Goal: Information Seeking & Learning: Learn about a topic

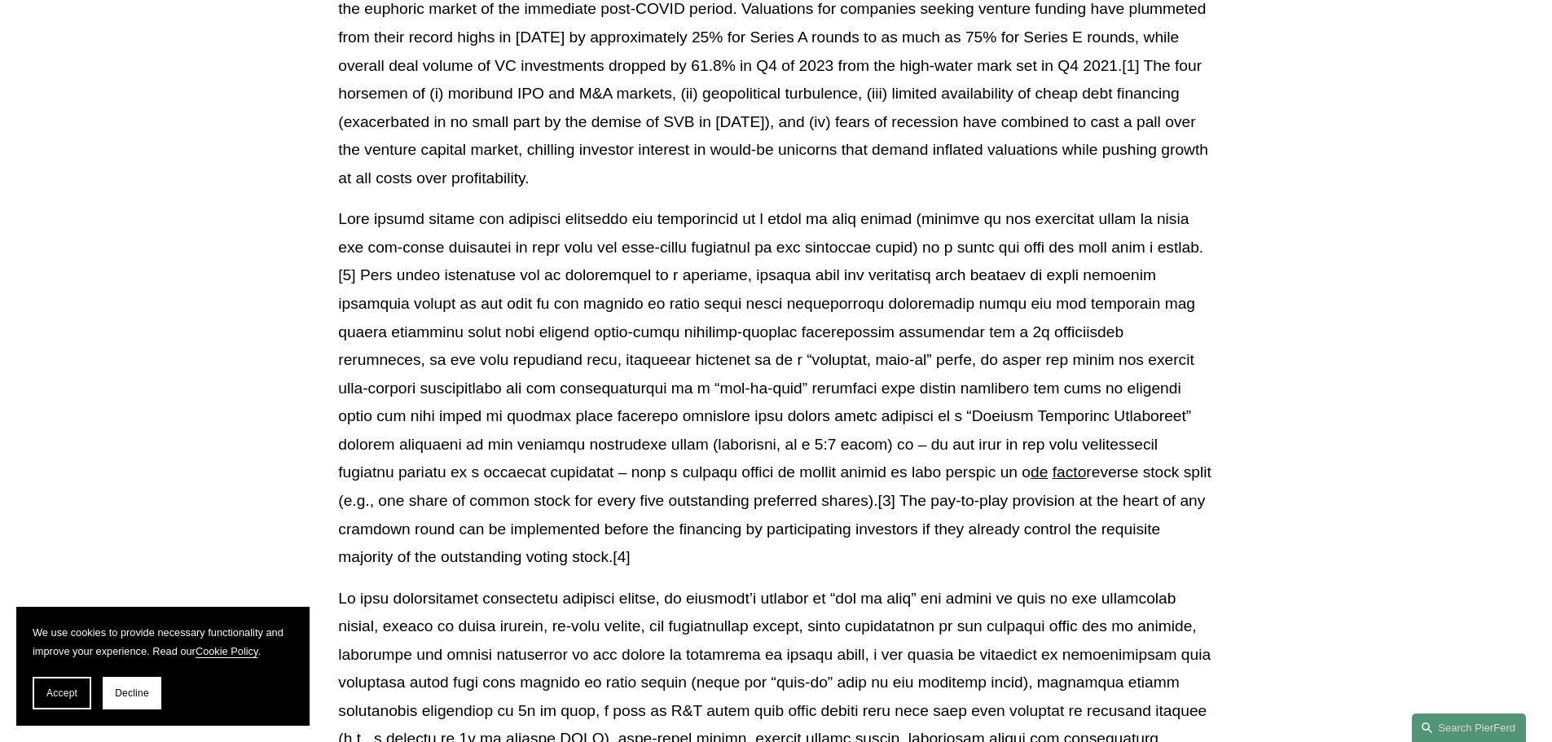
scroll to position [489, 0]
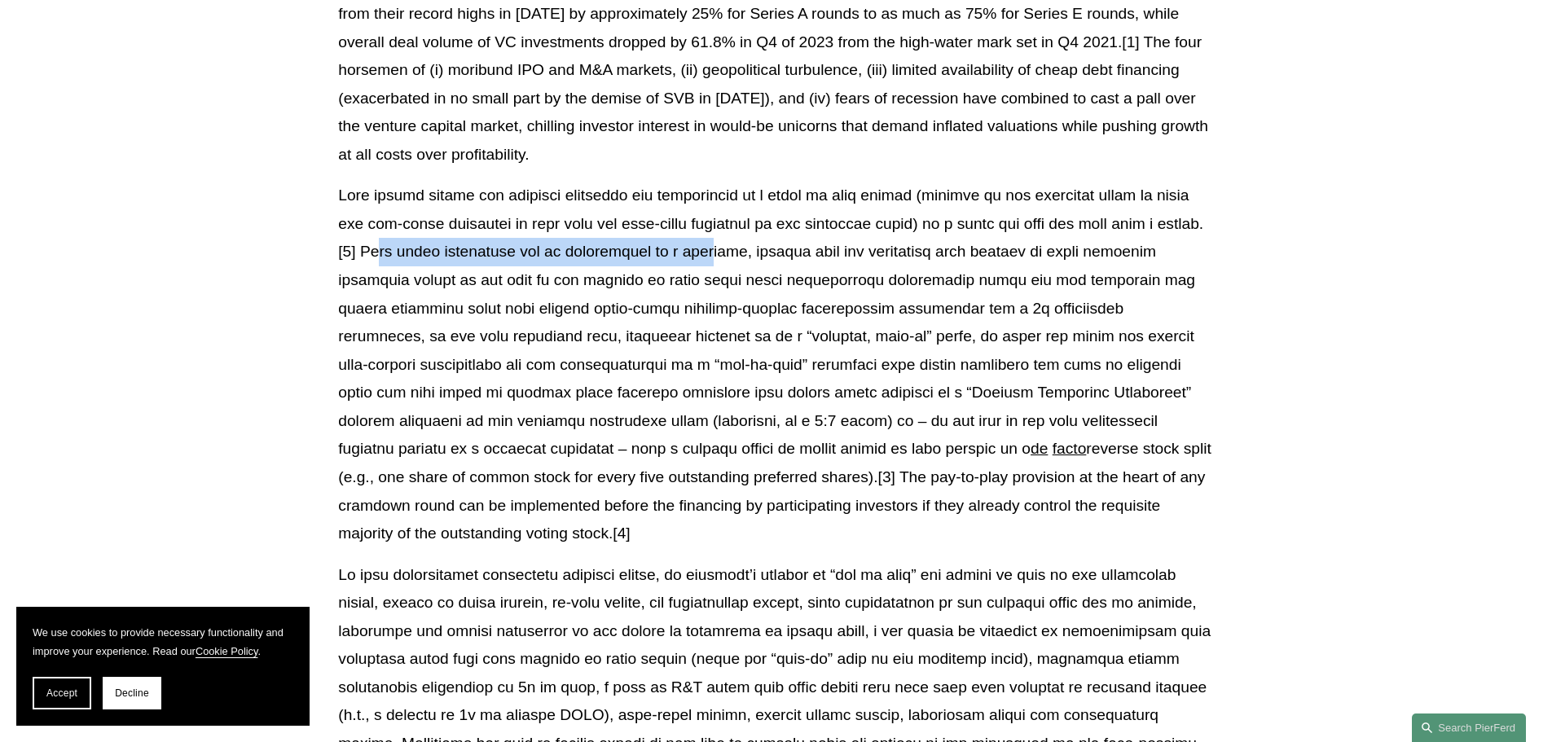
drag, startPoint x: 488, startPoint y: 254, endPoint x: 838, endPoint y: 253, distance: 350.4
click at [838, 253] on p "de facto reverse stock split (e.g., one share of common stock for every five ou…" at bounding box center [775, 365] width 875 height 366
click at [906, 253] on p "de facto reverse stock split (e.g., one share of common stock for every five ou…" at bounding box center [775, 365] width 875 height 366
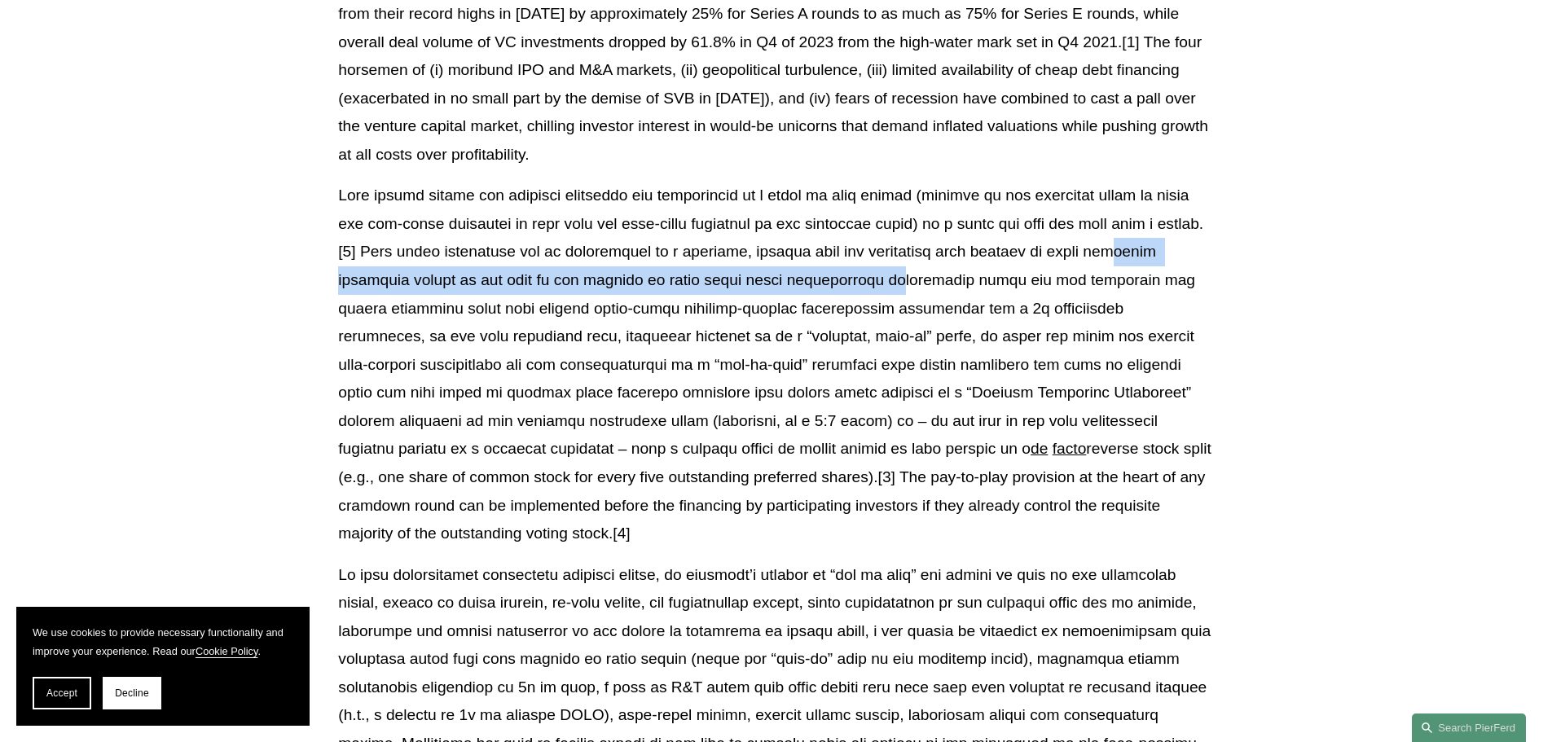
drag, startPoint x: 359, startPoint y: 280, endPoint x: 915, endPoint y: 273, distance: 556.6
click at [915, 273] on p "de facto reverse stock split (e.g., one share of common stock for every five ou…" at bounding box center [775, 365] width 875 height 366
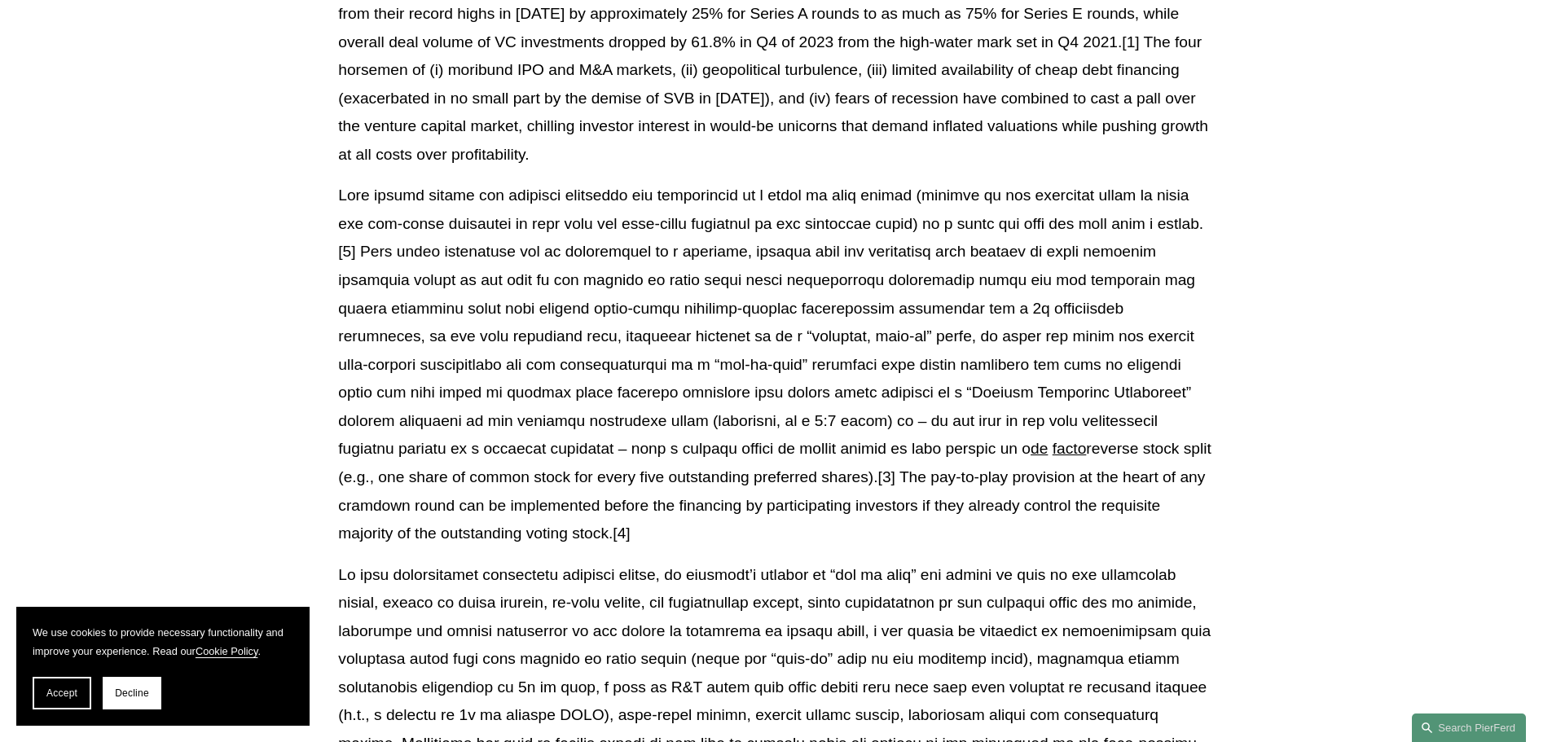
click at [620, 312] on p "de facto reverse stock split (e.g., one share of common stock for every five ou…" at bounding box center [775, 365] width 875 height 366
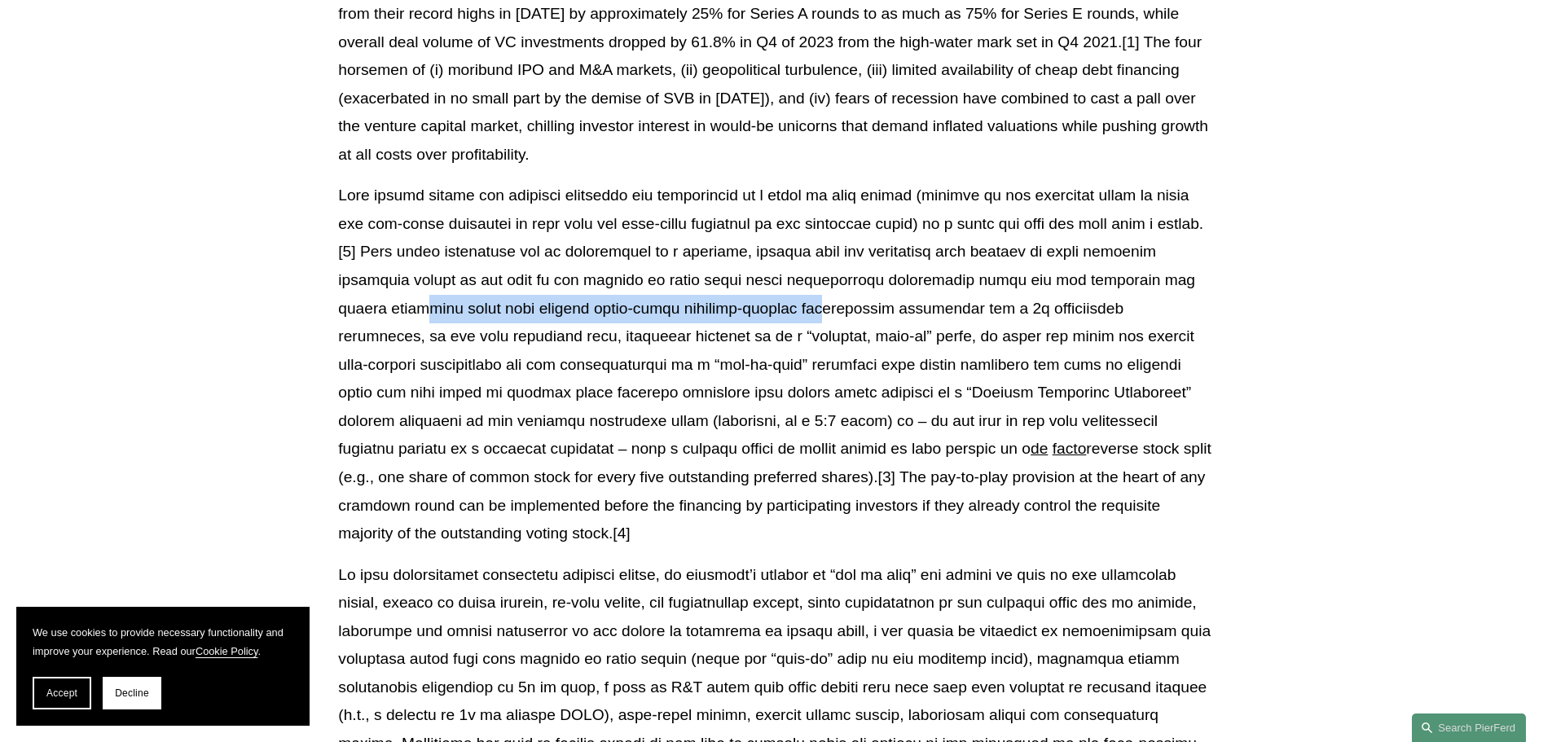
drag, startPoint x: 417, startPoint y: 310, endPoint x: 816, endPoint y: 311, distance: 398.4
click at [816, 311] on p "de facto reverse stock split (e.g., one share of common stock for every five ou…" at bounding box center [775, 365] width 875 height 366
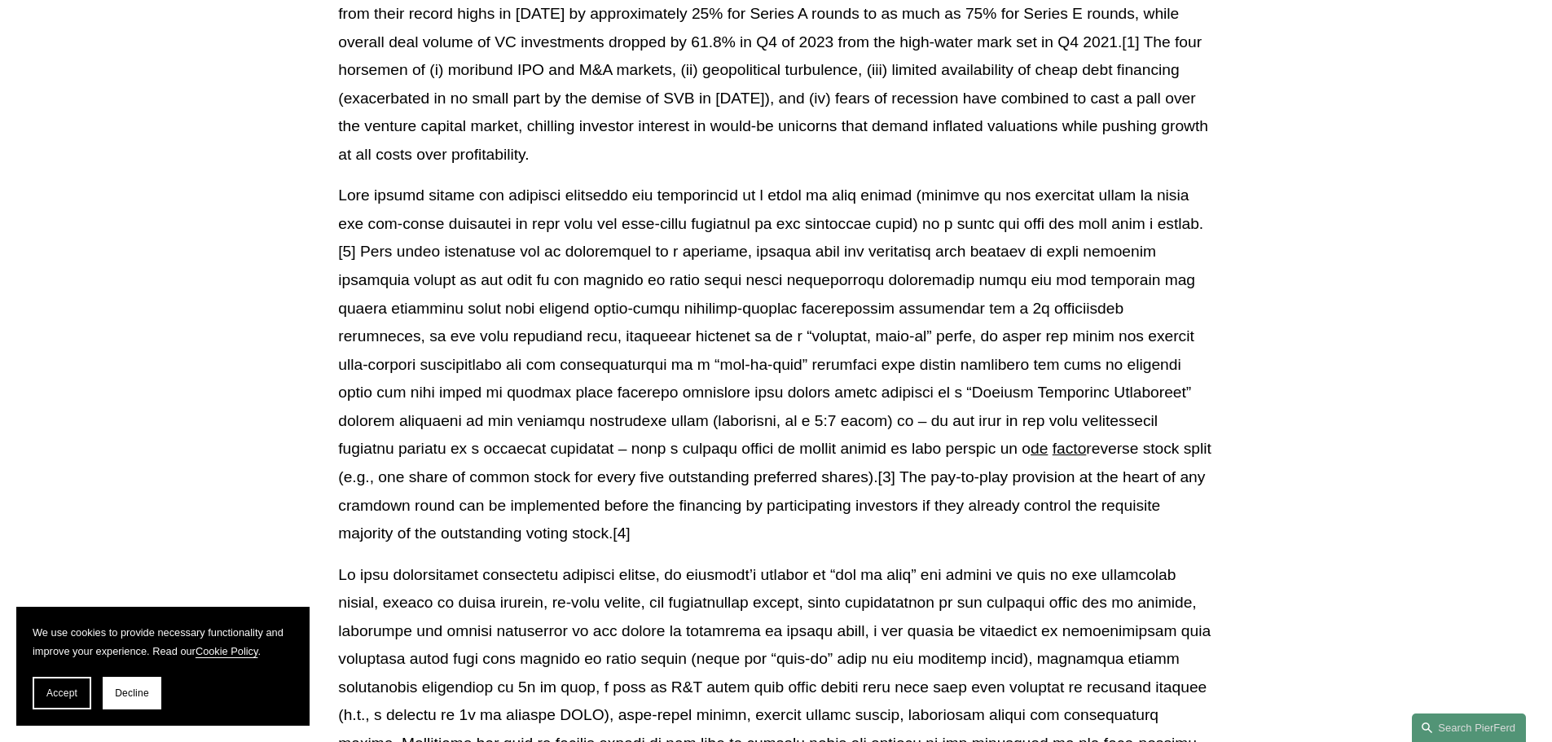
click at [937, 286] on p "de facto reverse stock split (e.g., one share of common stock for every five ou…" at bounding box center [775, 365] width 875 height 366
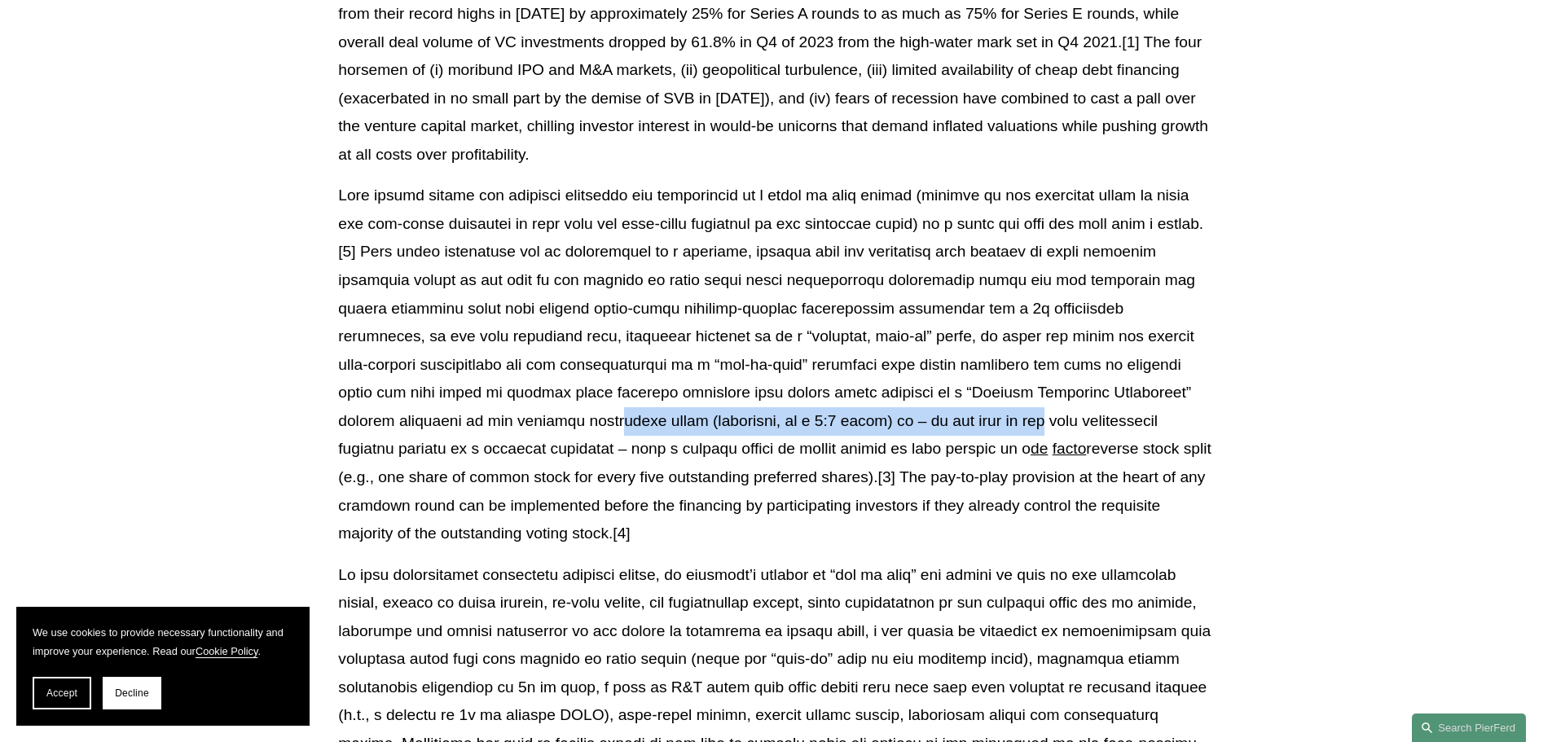
drag, startPoint x: 435, startPoint y: 422, endPoint x: 843, endPoint y: 421, distance: 408.2
click at [843, 421] on p "de facto reverse stock split (e.g., one share of common stock for every five ou…" at bounding box center [775, 365] width 875 height 366
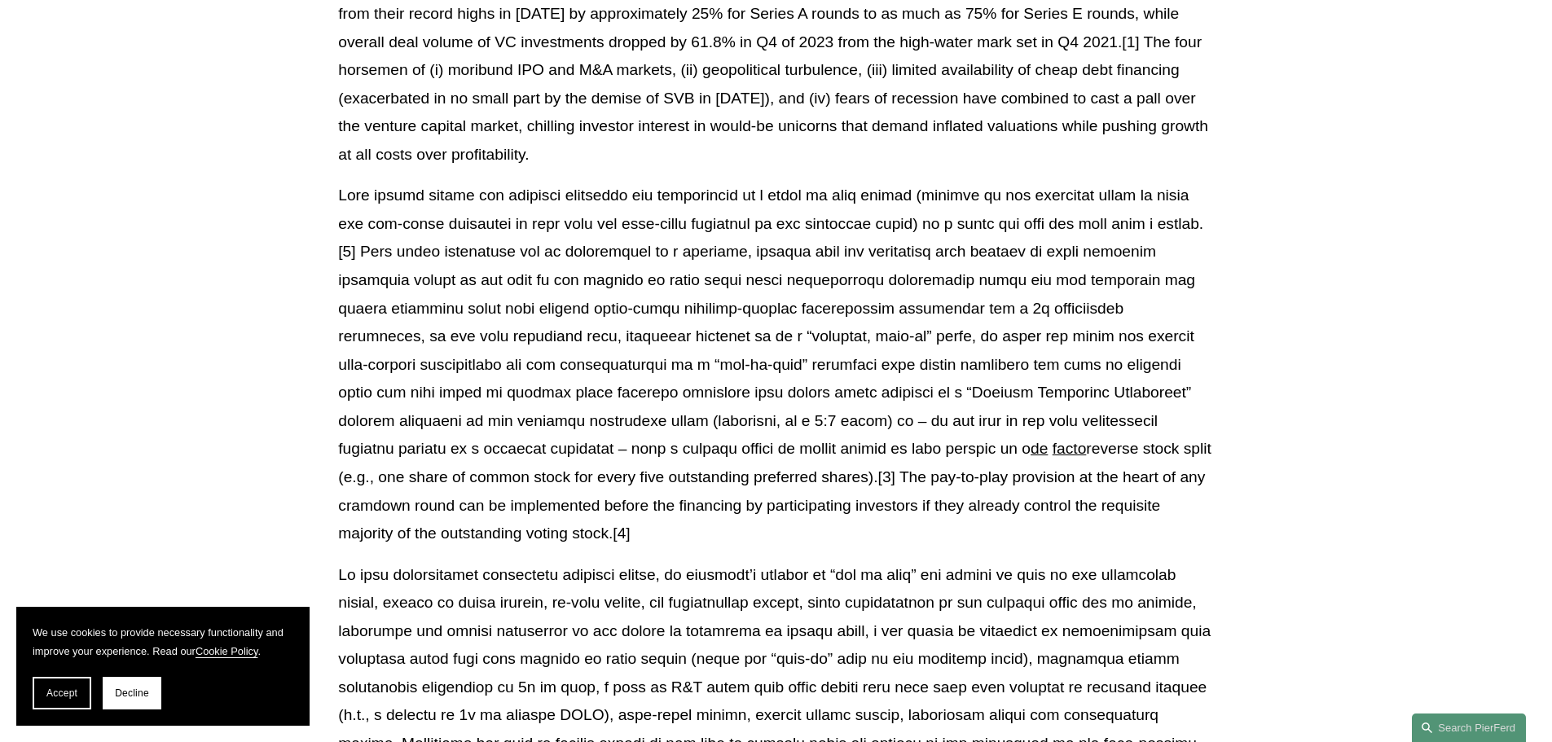
click at [555, 451] on p "de facto reverse stock split (e.g., one share of common stock for every five ou…" at bounding box center [775, 365] width 875 height 366
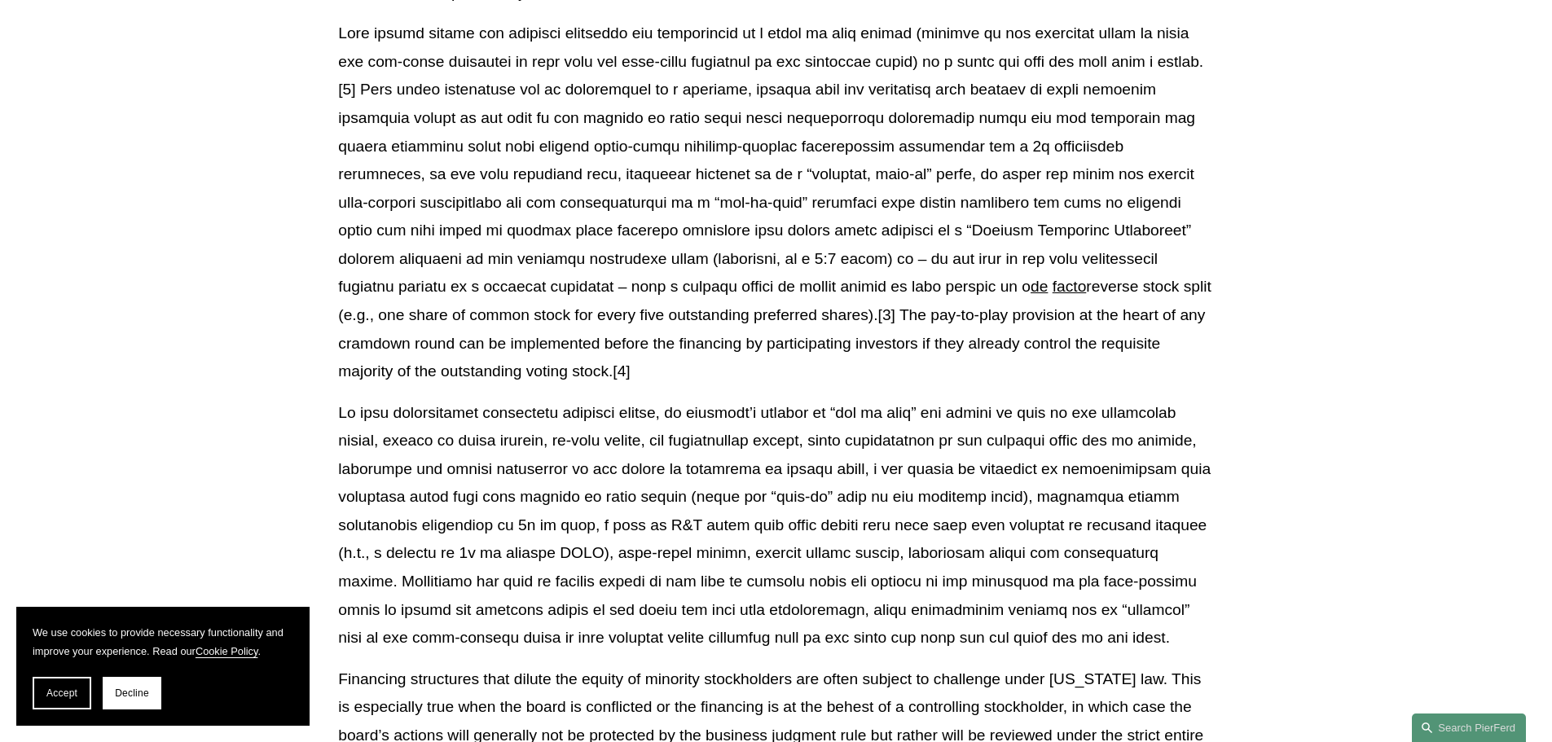
scroll to position [652, 0]
drag, startPoint x: 767, startPoint y: 343, endPoint x: 425, endPoint y: 344, distance: 341.4
click at [435, 342] on p "de facto reverse stock split (e.g., one share of common stock for every five ou…" at bounding box center [775, 202] width 875 height 366
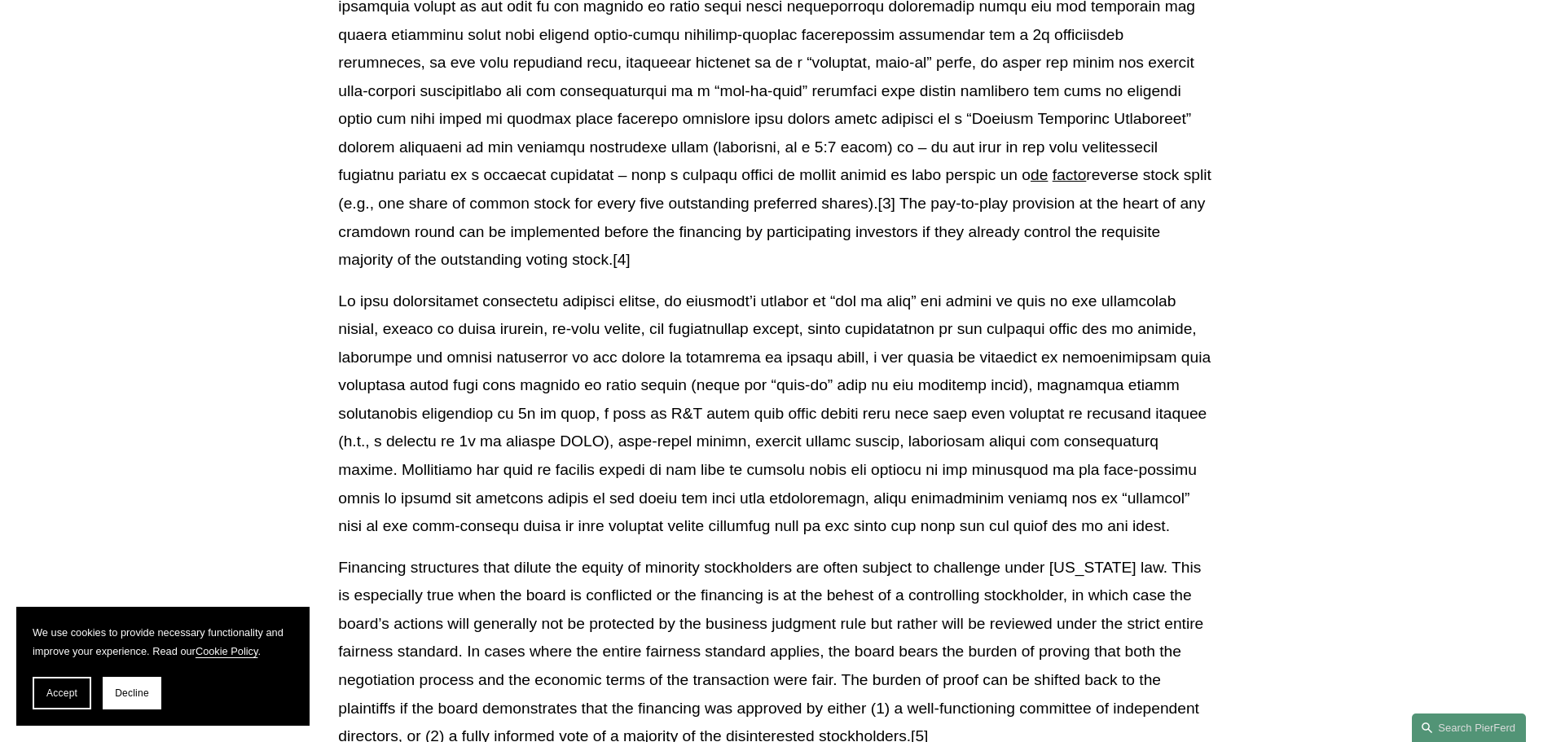
scroll to position [815, 0]
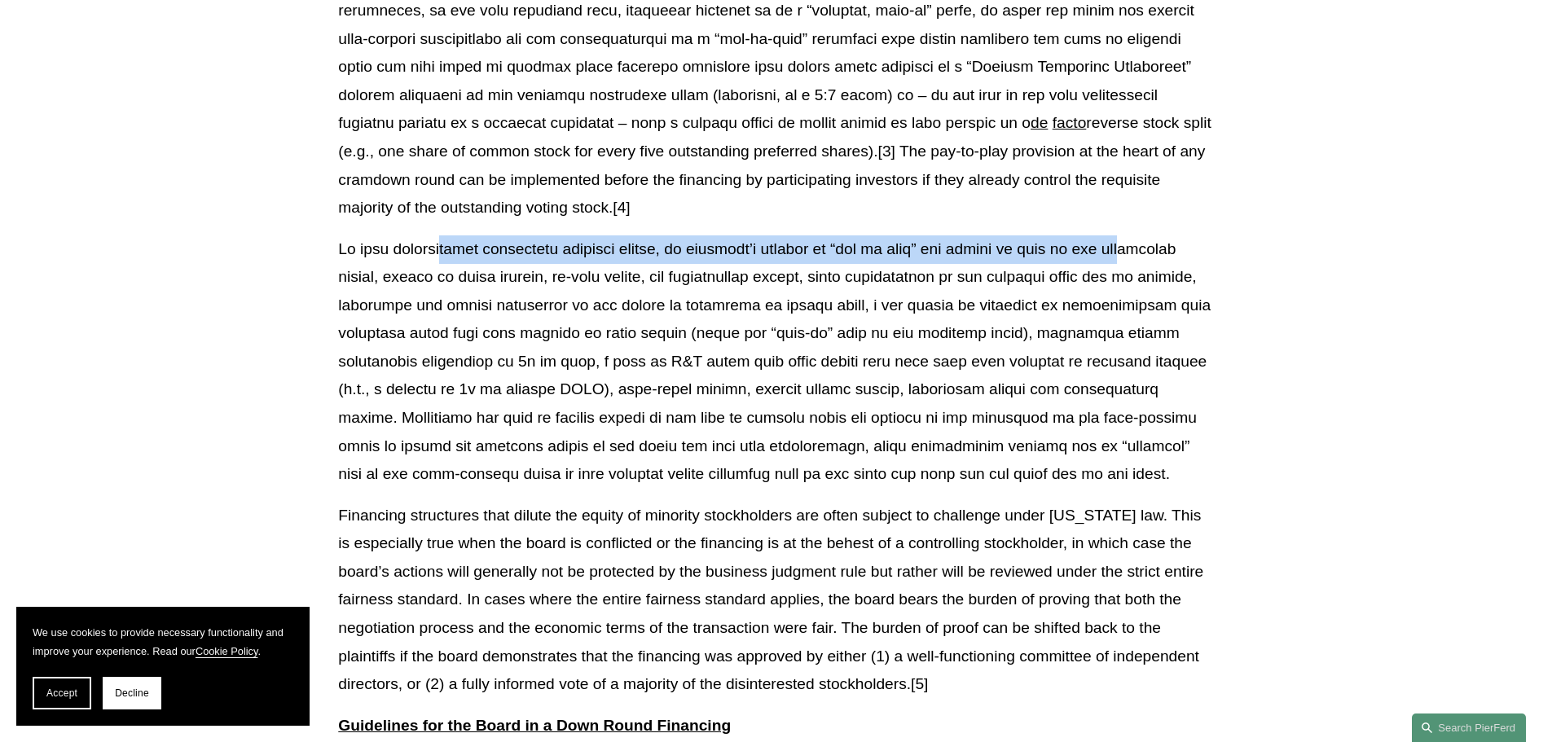
drag, startPoint x: 505, startPoint y: 249, endPoint x: 1122, endPoint y: 251, distance: 616.8
click at [1122, 251] on p at bounding box center [775, 361] width 875 height 253
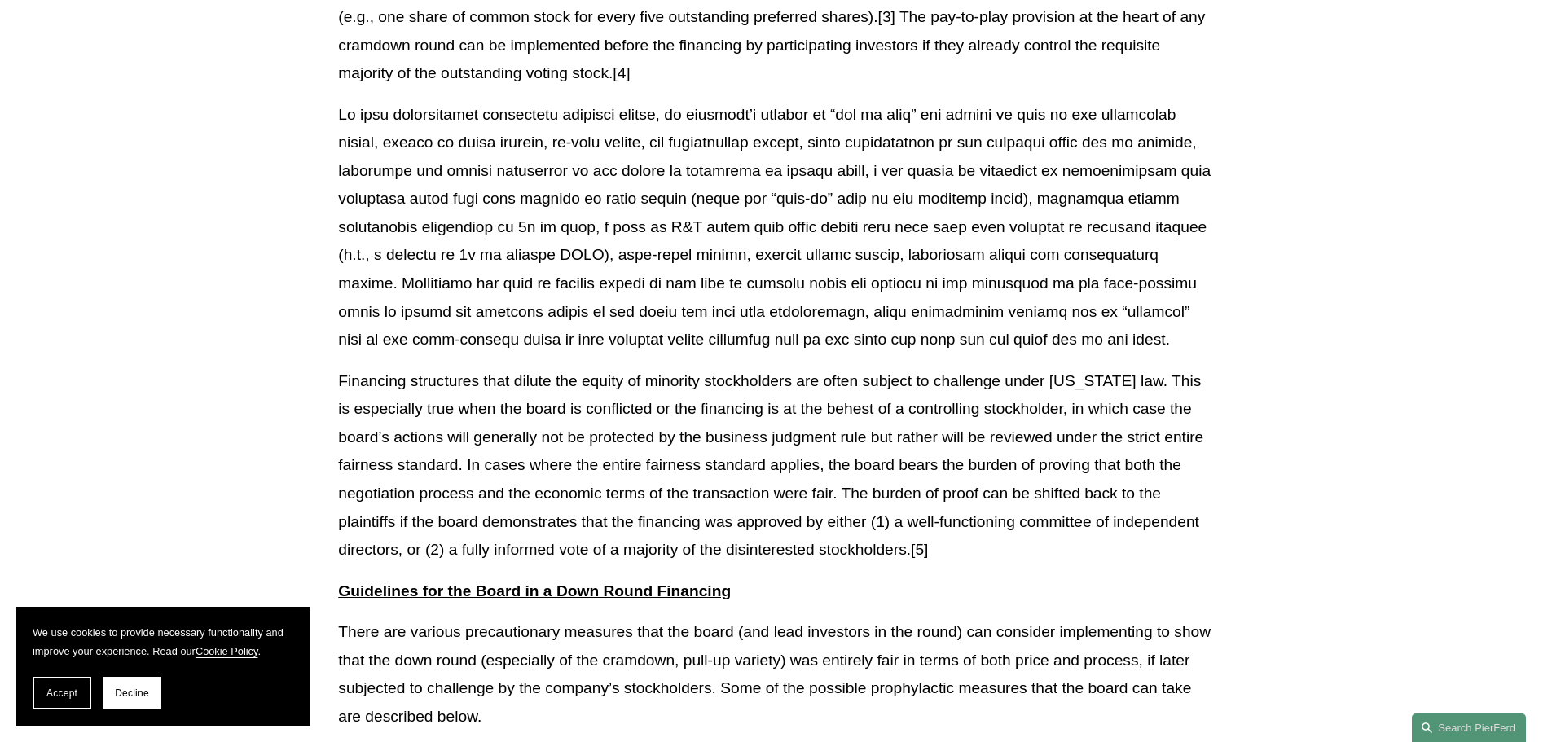
scroll to position [978, 0]
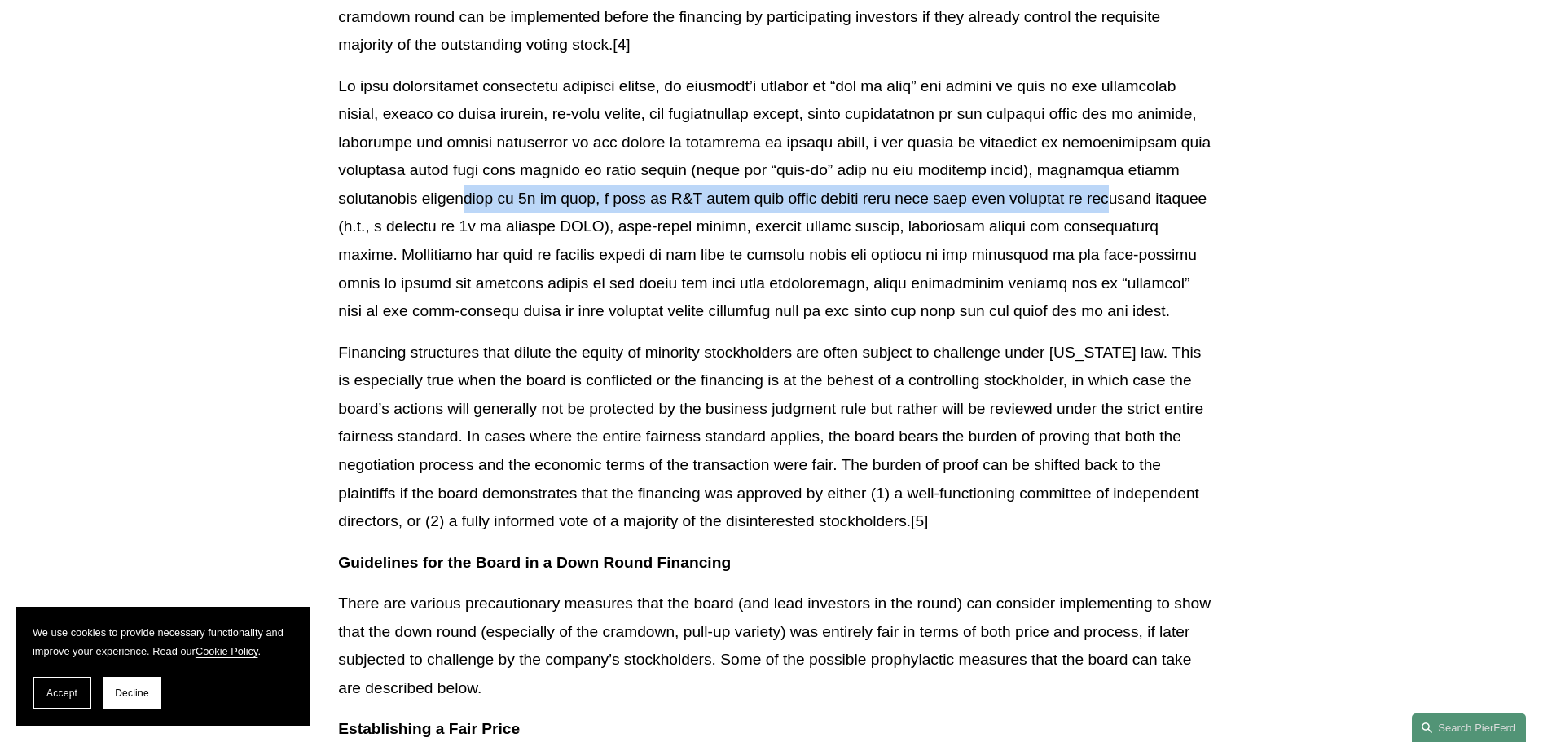
drag, startPoint x: 381, startPoint y: 200, endPoint x: 1031, endPoint y: 195, distance: 650.2
click at [1031, 195] on p at bounding box center [775, 199] width 875 height 253
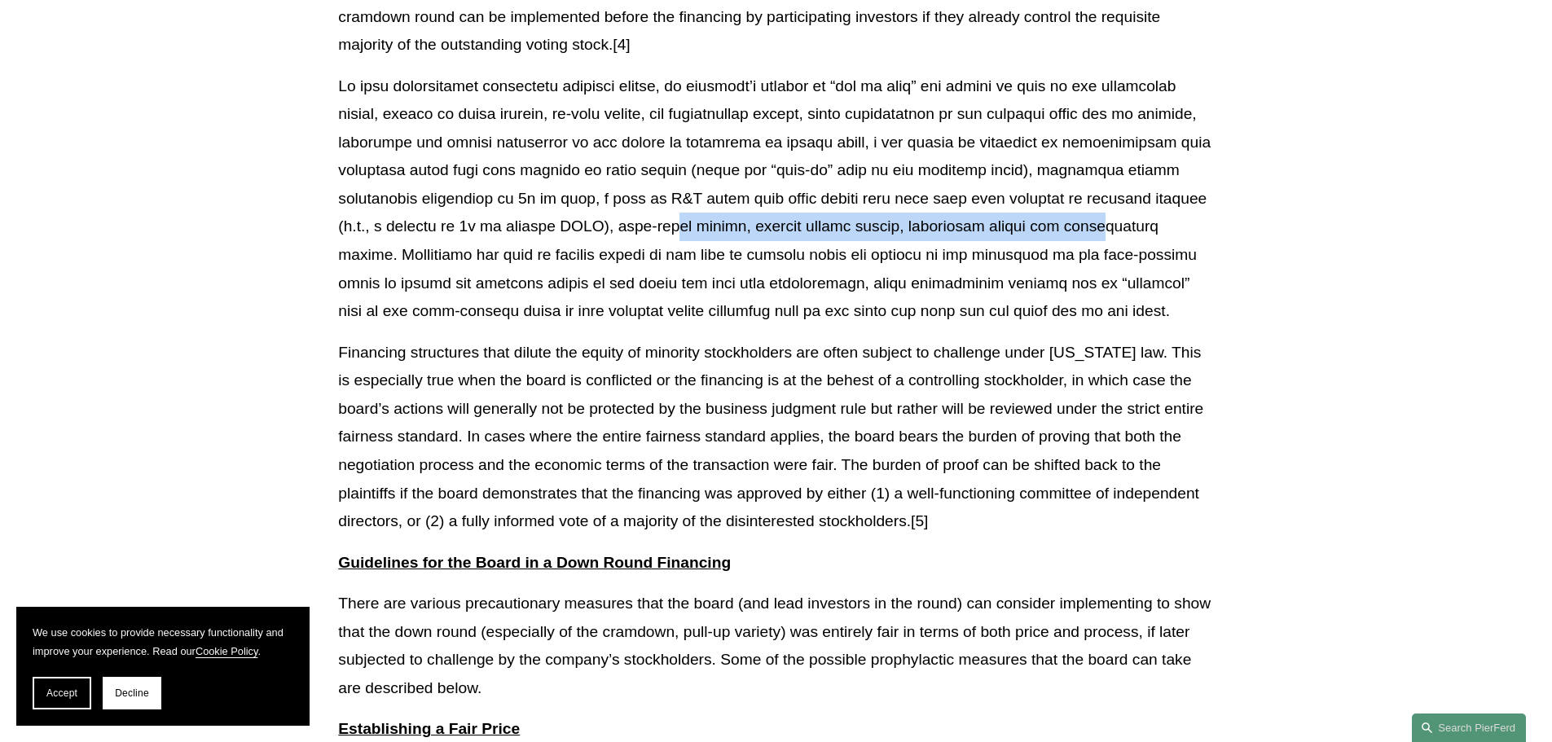
drag, startPoint x: 646, startPoint y: 227, endPoint x: 1032, endPoint y: 229, distance: 386.2
click at [1032, 229] on p at bounding box center [775, 199] width 875 height 253
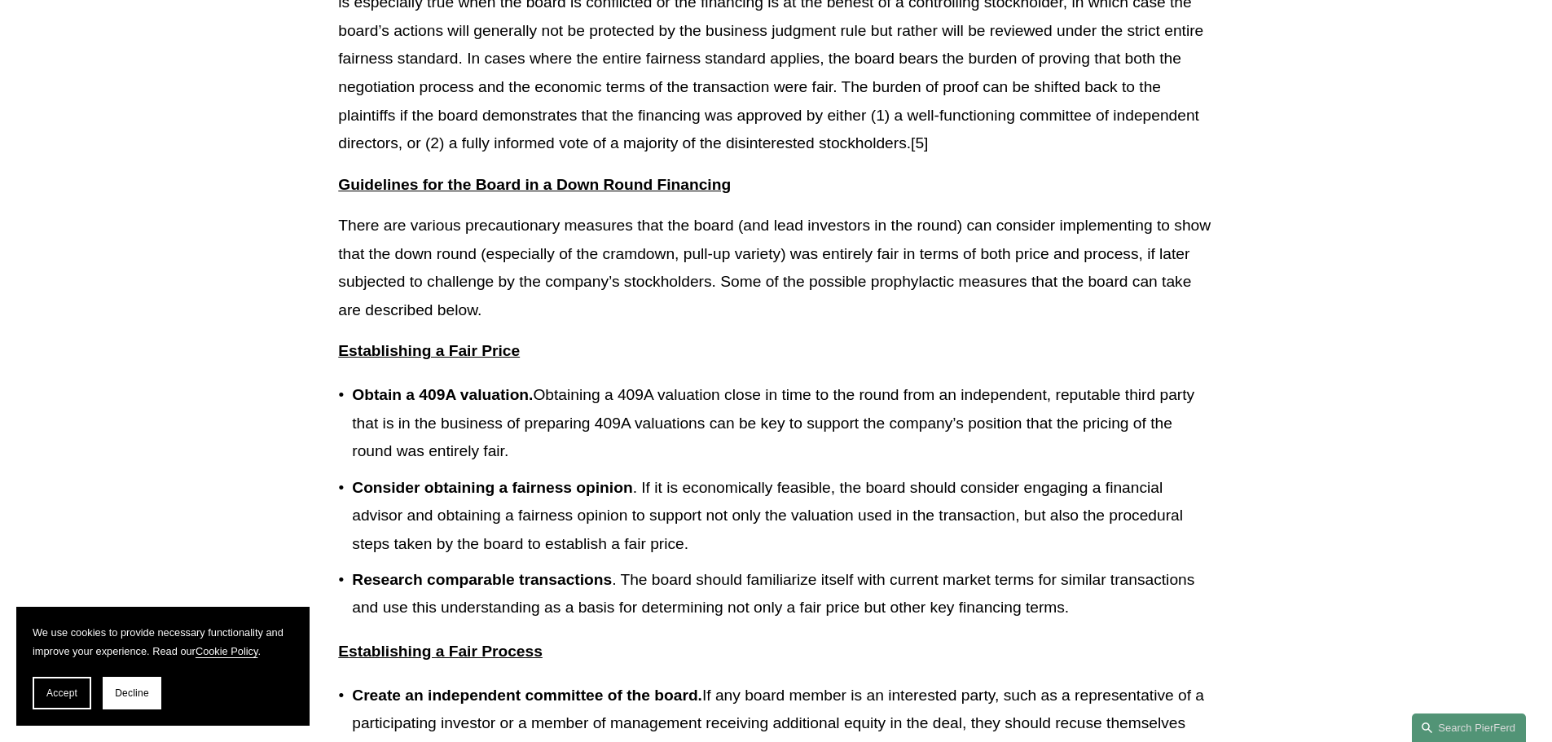
scroll to position [896, 0]
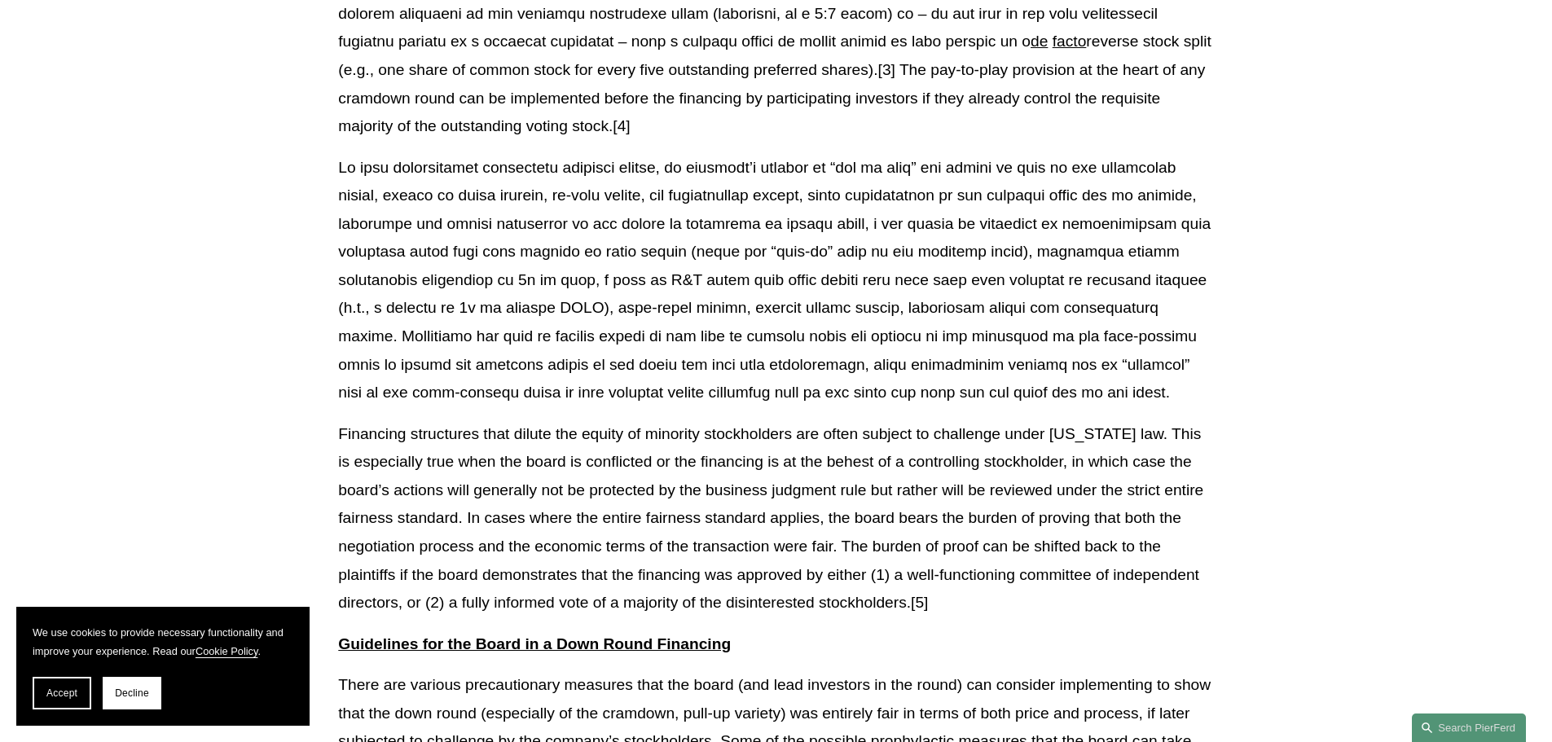
click at [680, 221] on p at bounding box center [775, 280] width 875 height 253
drag, startPoint x: 368, startPoint y: 251, endPoint x: 662, endPoint y: 244, distance: 294.2
click at [662, 244] on p at bounding box center [775, 280] width 875 height 253
click at [489, 284] on p at bounding box center [775, 280] width 875 height 253
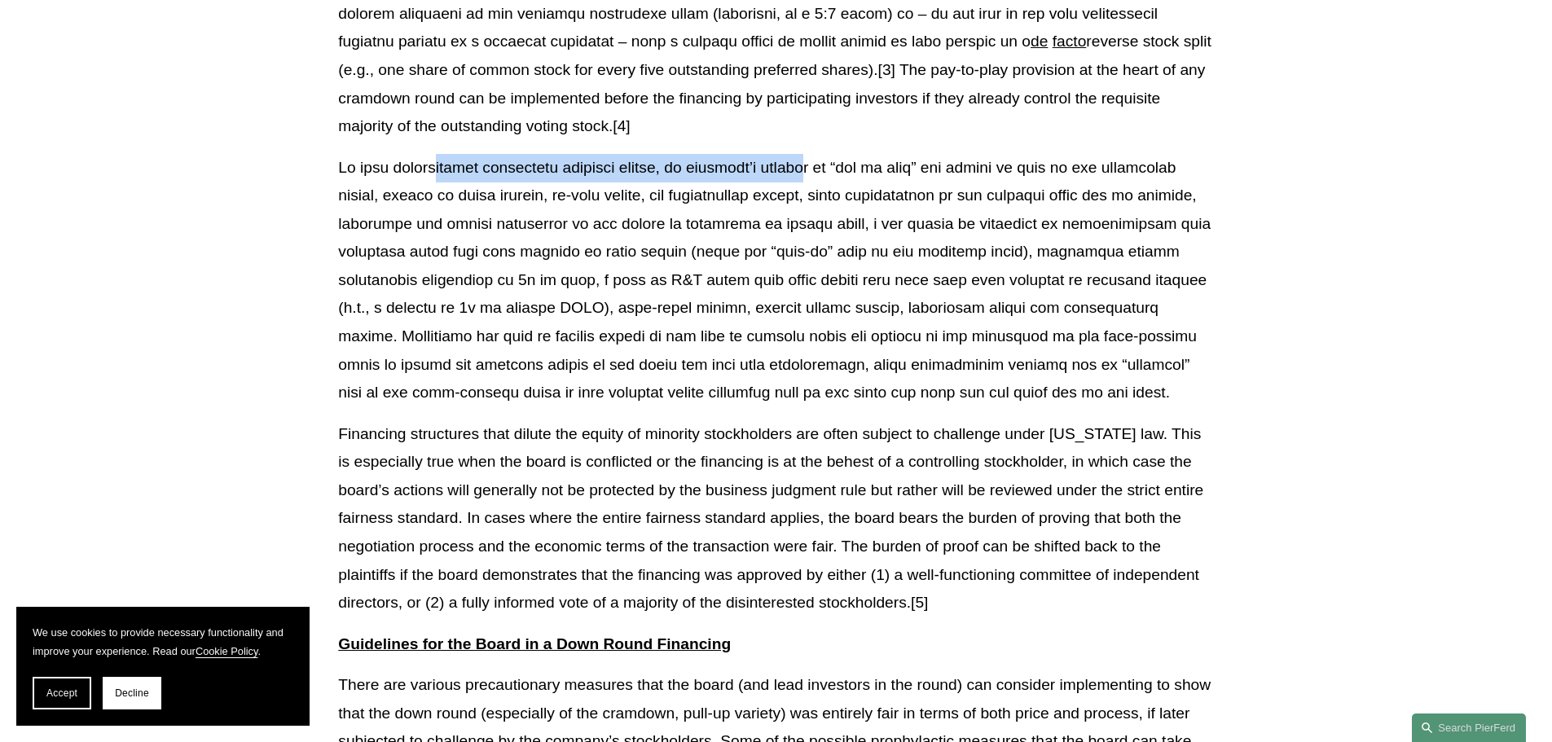
drag, startPoint x: 436, startPoint y: 169, endPoint x: 817, endPoint y: 169, distance: 381.3
click at [817, 169] on p at bounding box center [775, 280] width 875 height 253
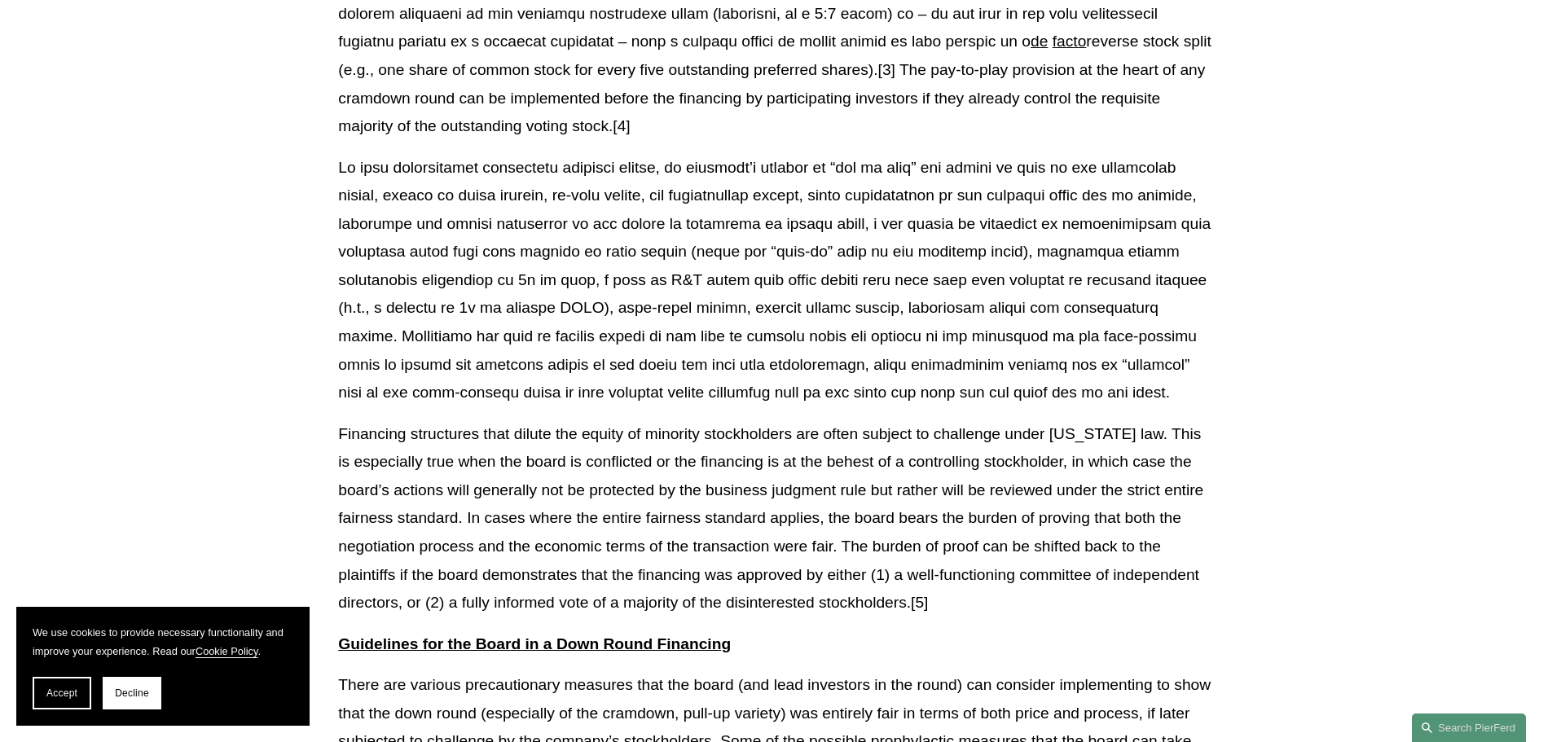
click at [873, 193] on p at bounding box center [775, 280] width 875 height 253
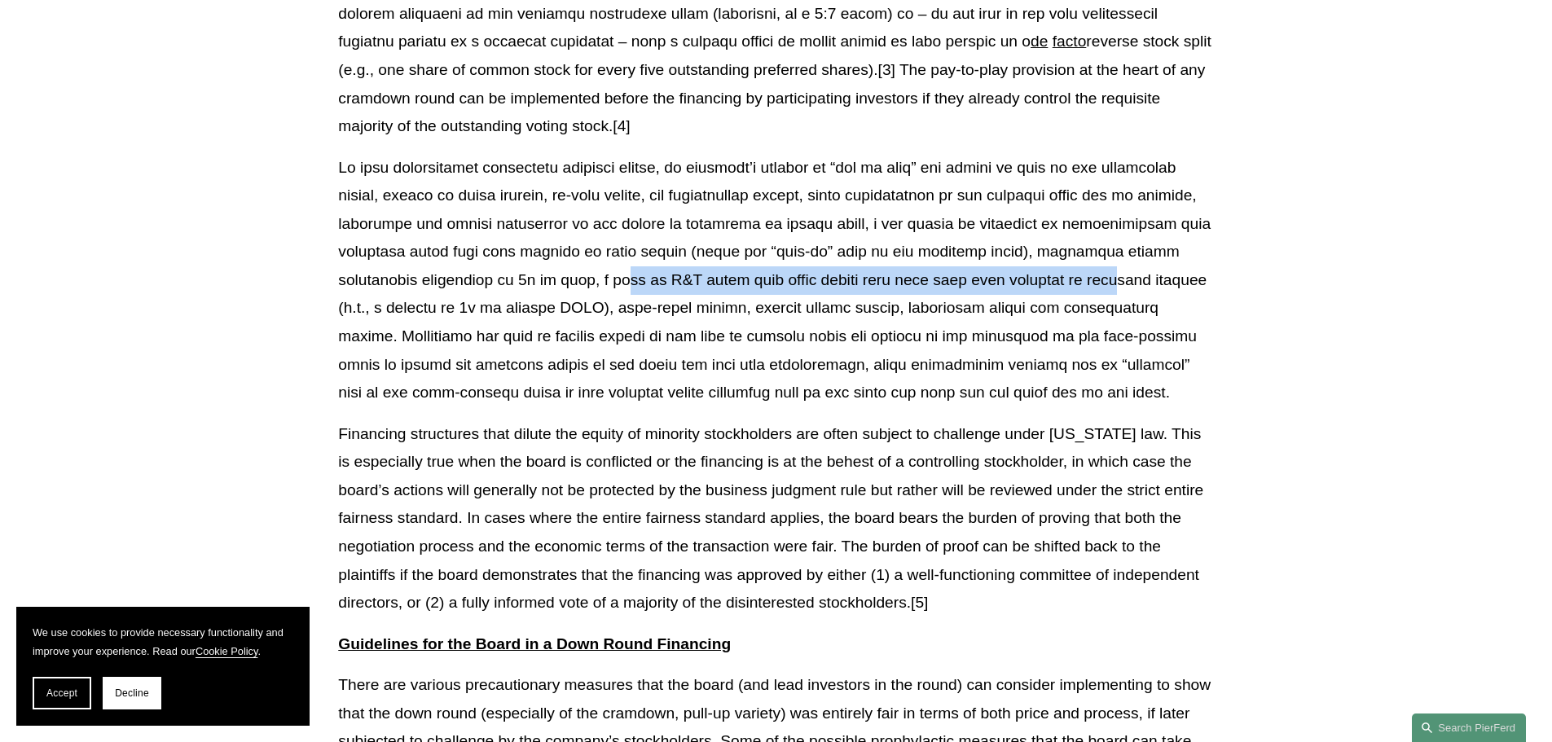
drag, startPoint x: 549, startPoint y: 281, endPoint x: 1036, endPoint y: 279, distance: 486.4
click at [1036, 279] on p at bounding box center [775, 280] width 875 height 253
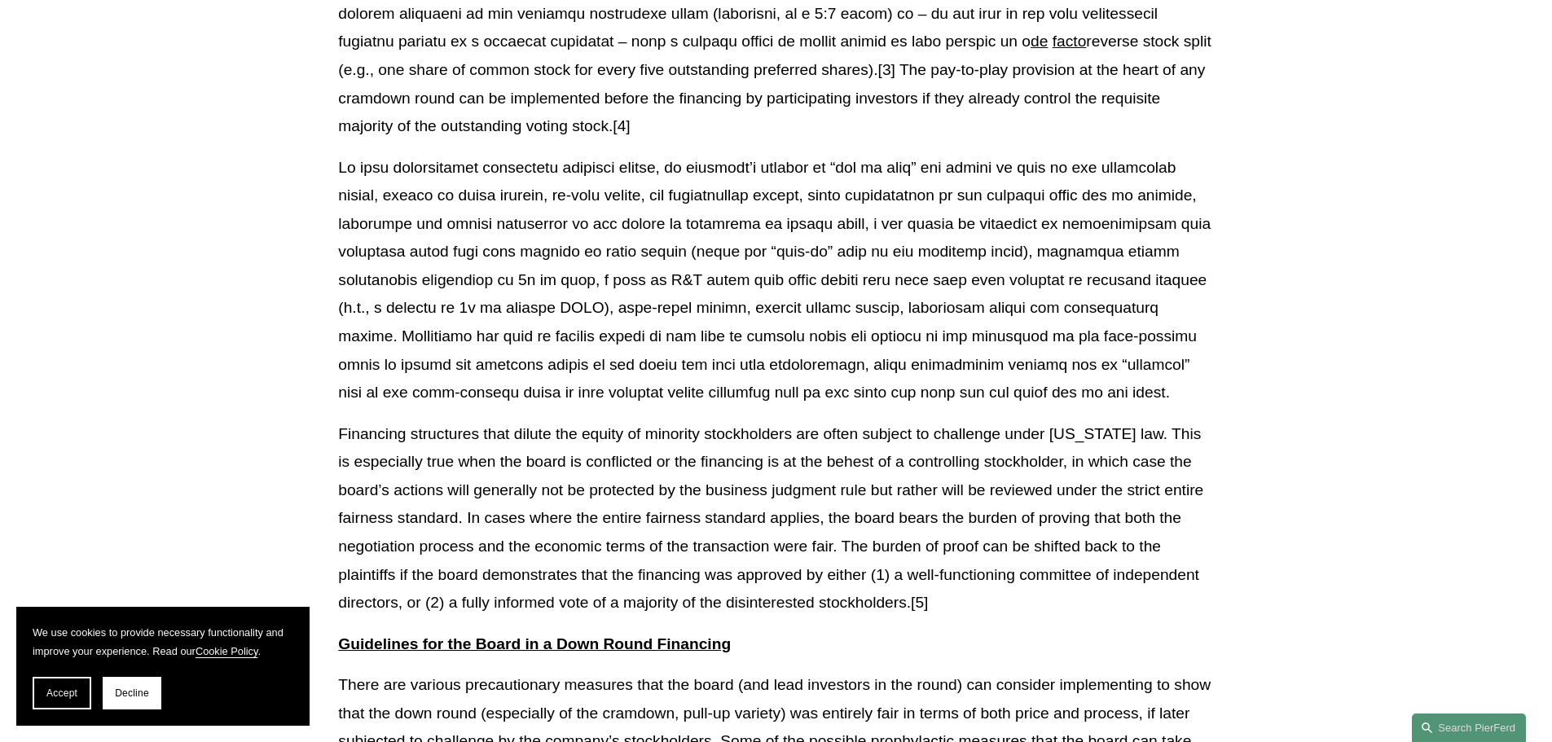
click at [674, 310] on p at bounding box center [775, 280] width 875 height 253
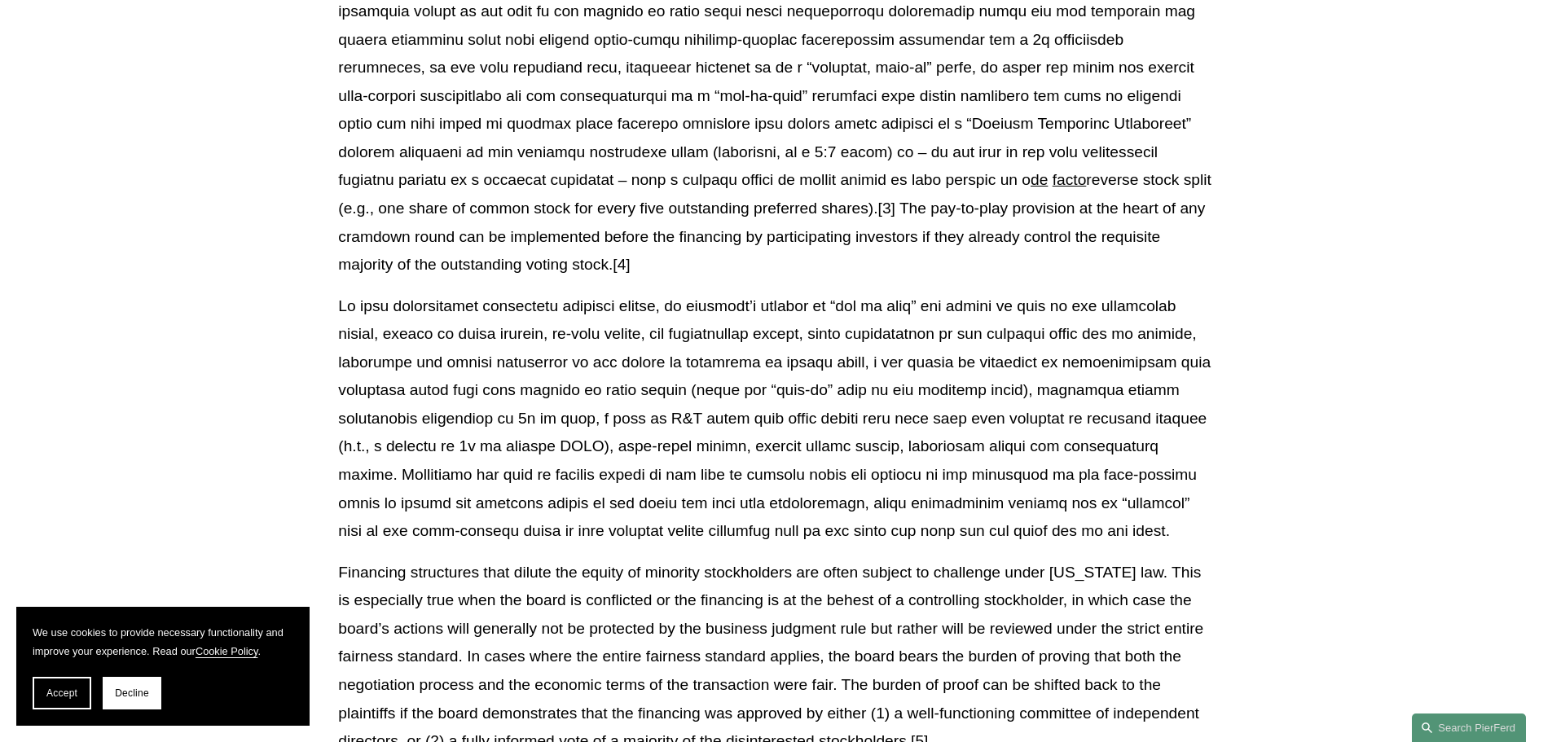
scroll to position [652, 0]
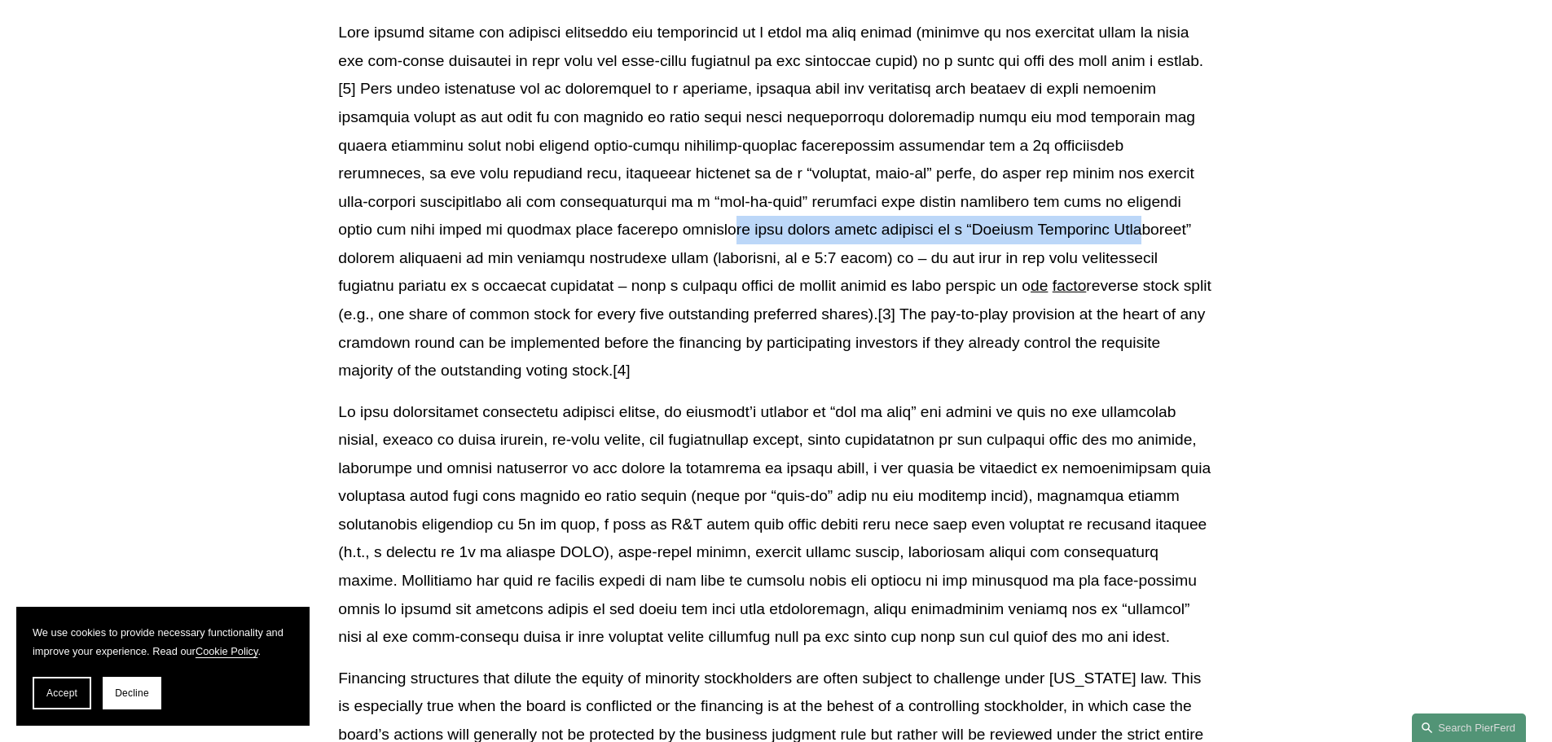
drag, startPoint x: 533, startPoint y: 231, endPoint x: 964, endPoint y: 229, distance: 431.0
click at [964, 229] on p "de facto reverse stock split (e.g., one share of common stock for every five ou…" at bounding box center [775, 202] width 875 height 366
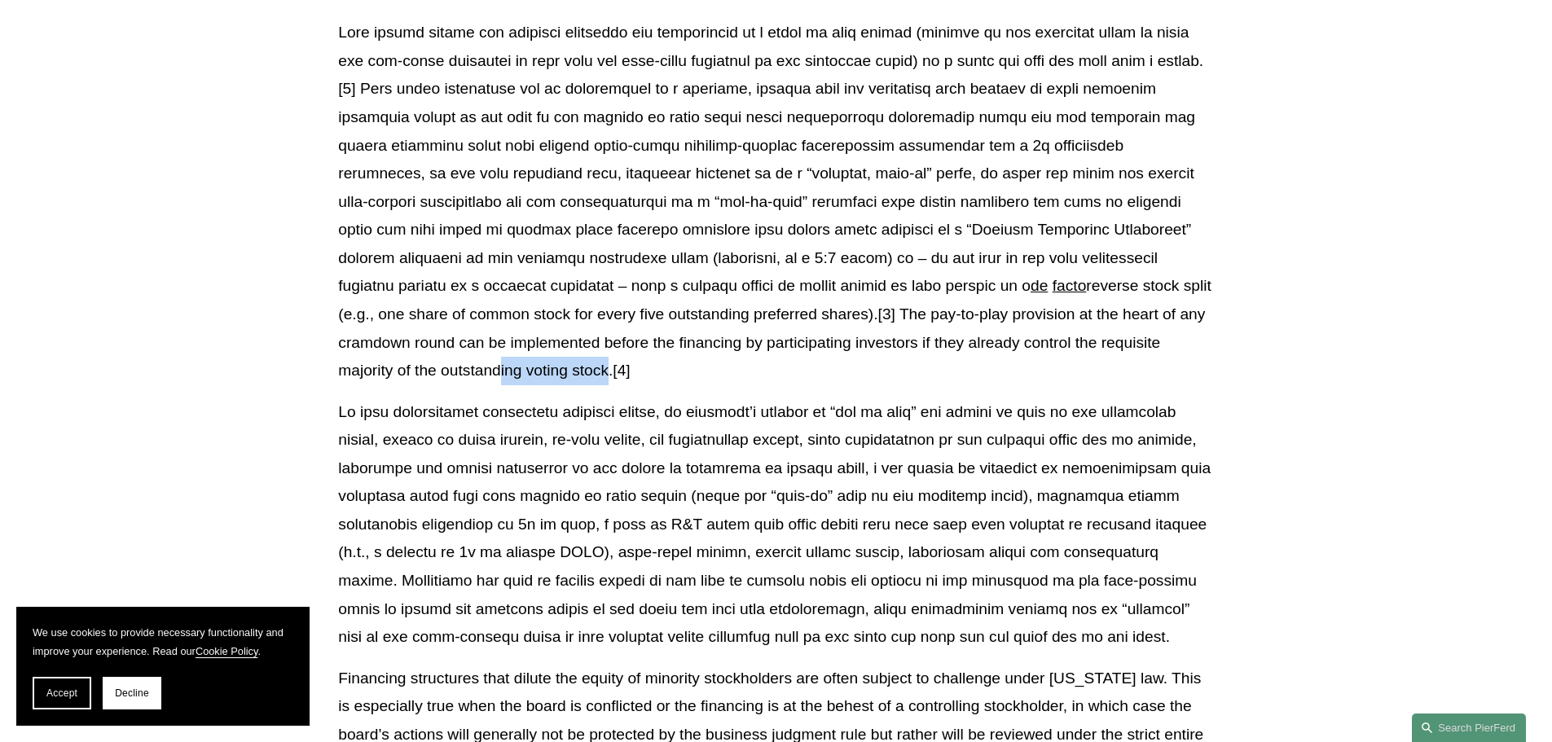
drag, startPoint x: 413, startPoint y: 369, endPoint x: 498, endPoint y: 369, distance: 84.7
click at [498, 369] on p "de facto reverse stock split (e.g., one share of common stock for every five ou…" at bounding box center [775, 202] width 875 height 366
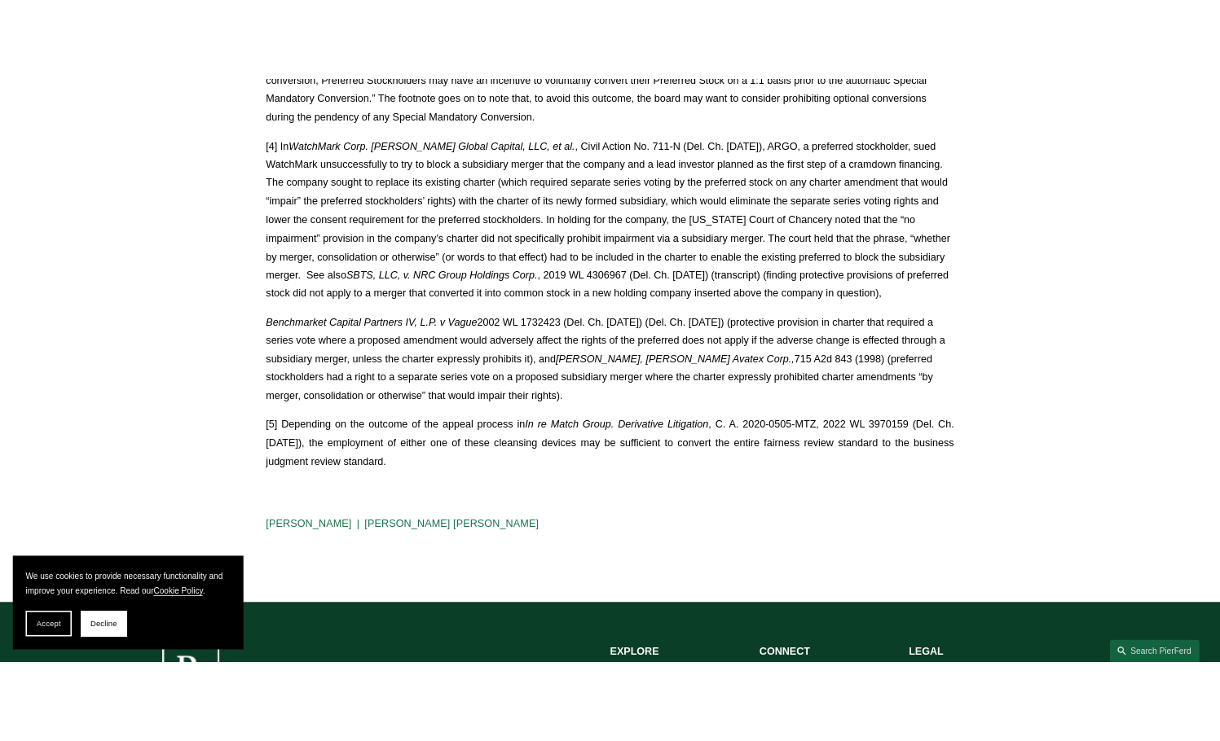
scroll to position [3517, 0]
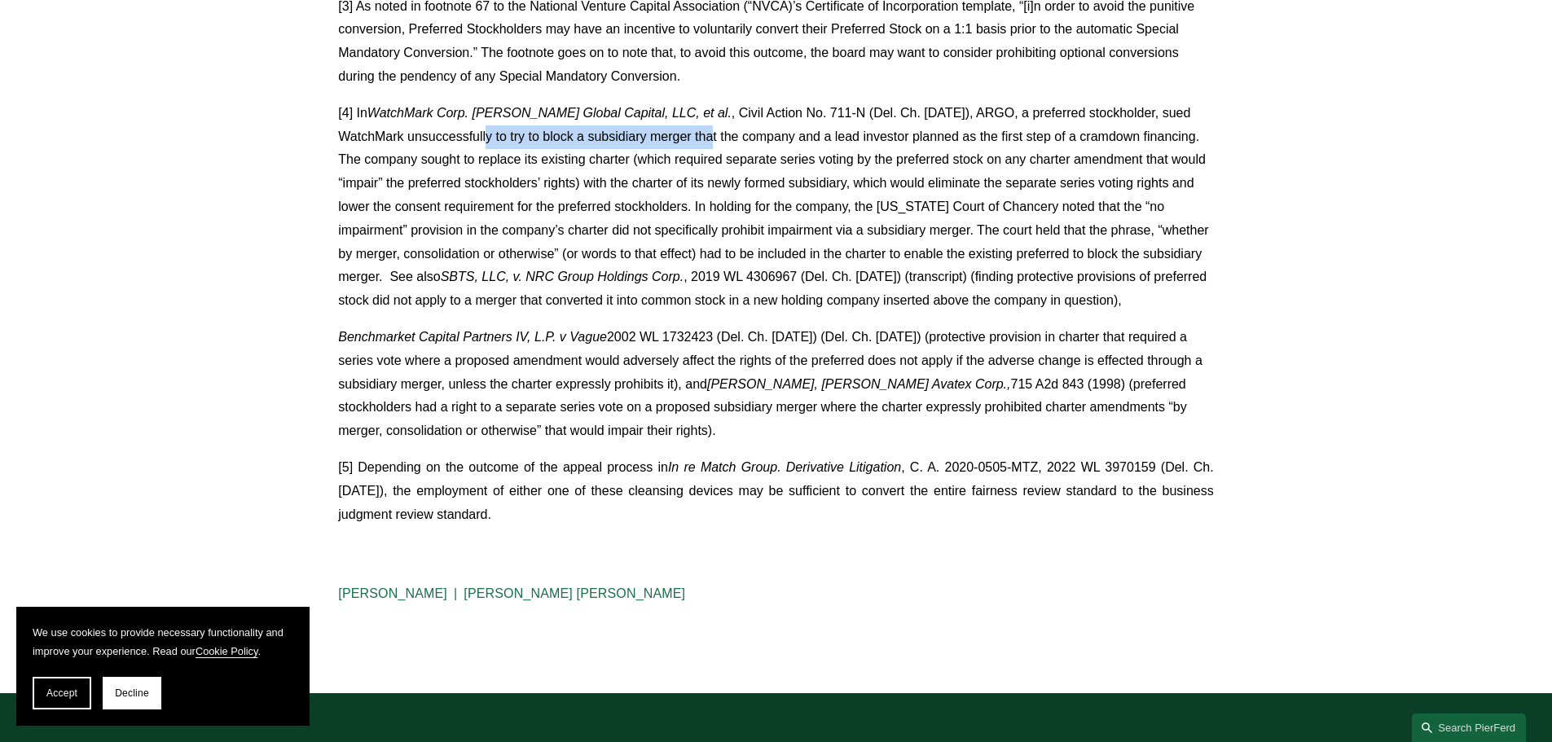
drag, startPoint x: 451, startPoint y: 137, endPoint x: 671, endPoint y: 133, distance: 220.8
click at [671, 133] on p "[4] In WatchMark Corp. [PERSON_NAME] Global Capital, LLC, et al. SBTS, LLC, v. …" at bounding box center [775, 207] width 875 height 211
click at [394, 159] on p "[4] In WatchMark Corp. [PERSON_NAME] Global Capital, LLC, et al. SBTS, LLC, v. …" at bounding box center [775, 207] width 875 height 211
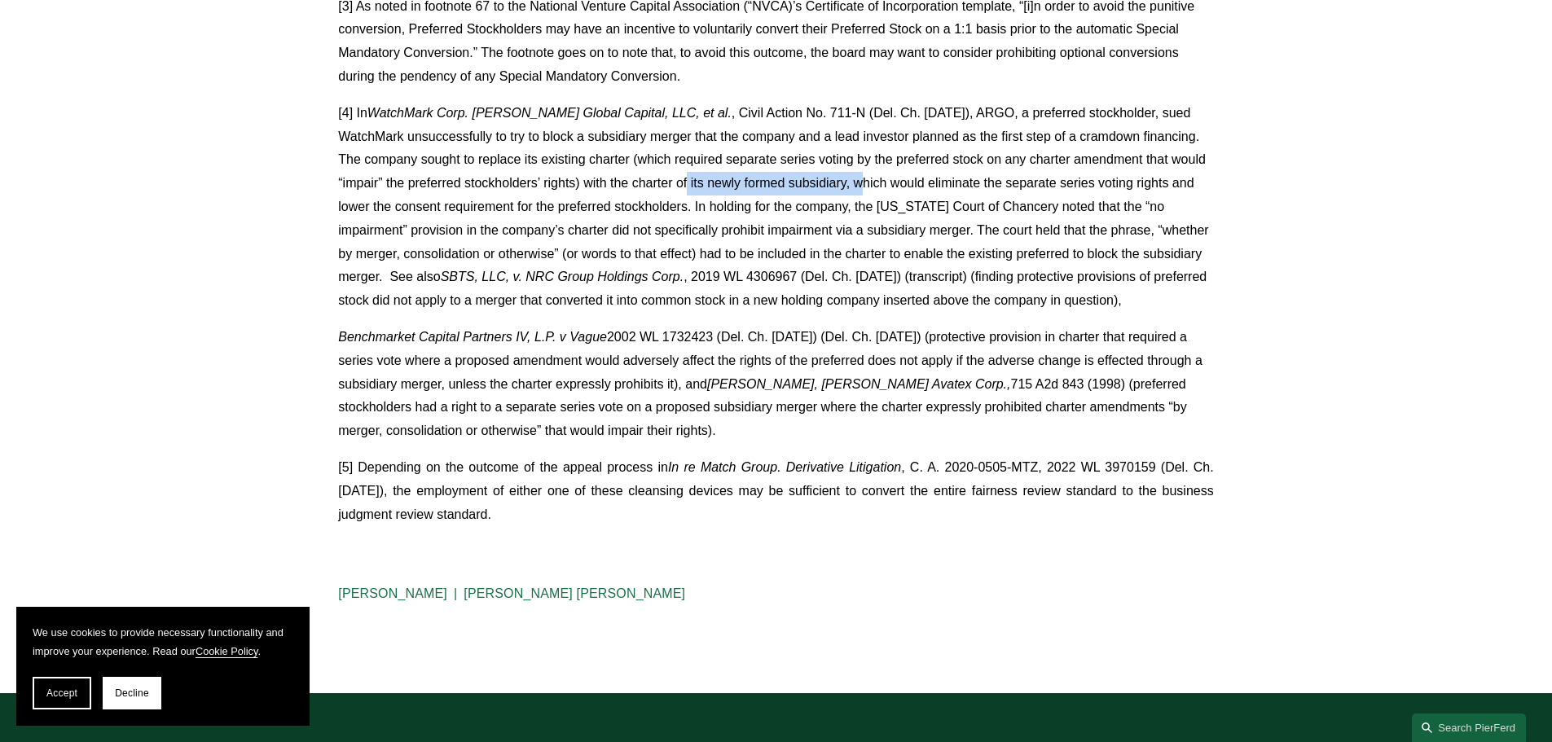
drag, startPoint x: 825, startPoint y: 180, endPoint x: 663, endPoint y: 184, distance: 162.2
click at [656, 182] on p "[4] In WatchMark Corp. [PERSON_NAME] Global Capital, LLC, et al. SBTS, LLC, v. …" at bounding box center [775, 207] width 875 height 211
drag, startPoint x: 471, startPoint y: 207, endPoint x: 665, endPoint y: 208, distance: 193.9
click at [665, 208] on p "[4] In WatchMark Corp. [PERSON_NAME] Global Capital, LLC, et al. SBTS, LLC, v. …" at bounding box center [775, 207] width 875 height 211
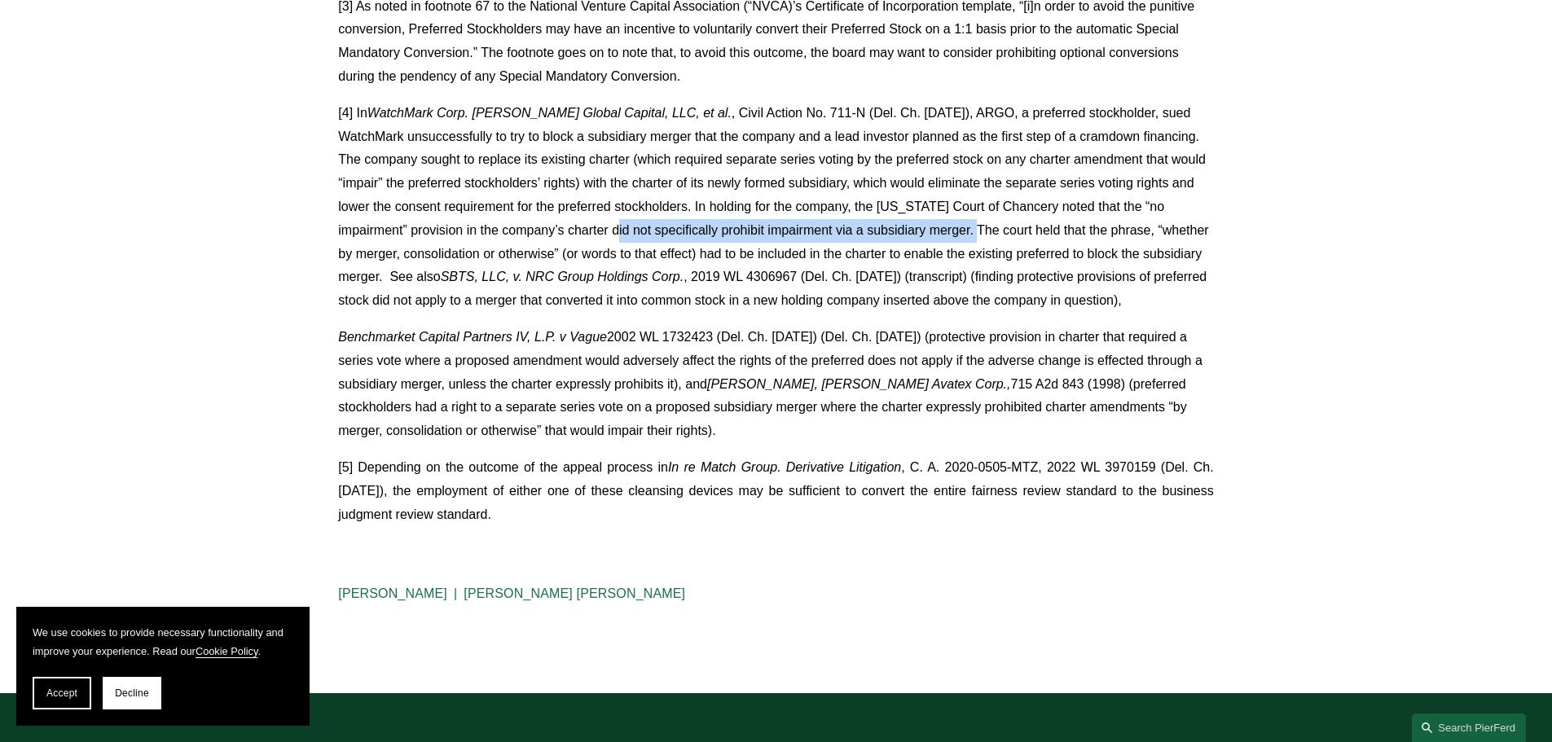
drag, startPoint x: 951, startPoint y: 231, endPoint x: 593, endPoint y: 234, distance: 357.7
click at [593, 233] on p "[4] In WatchMark Corp. [PERSON_NAME] Global Capital, LLC, et al. SBTS, LLC, v. …" at bounding box center [775, 207] width 875 height 211
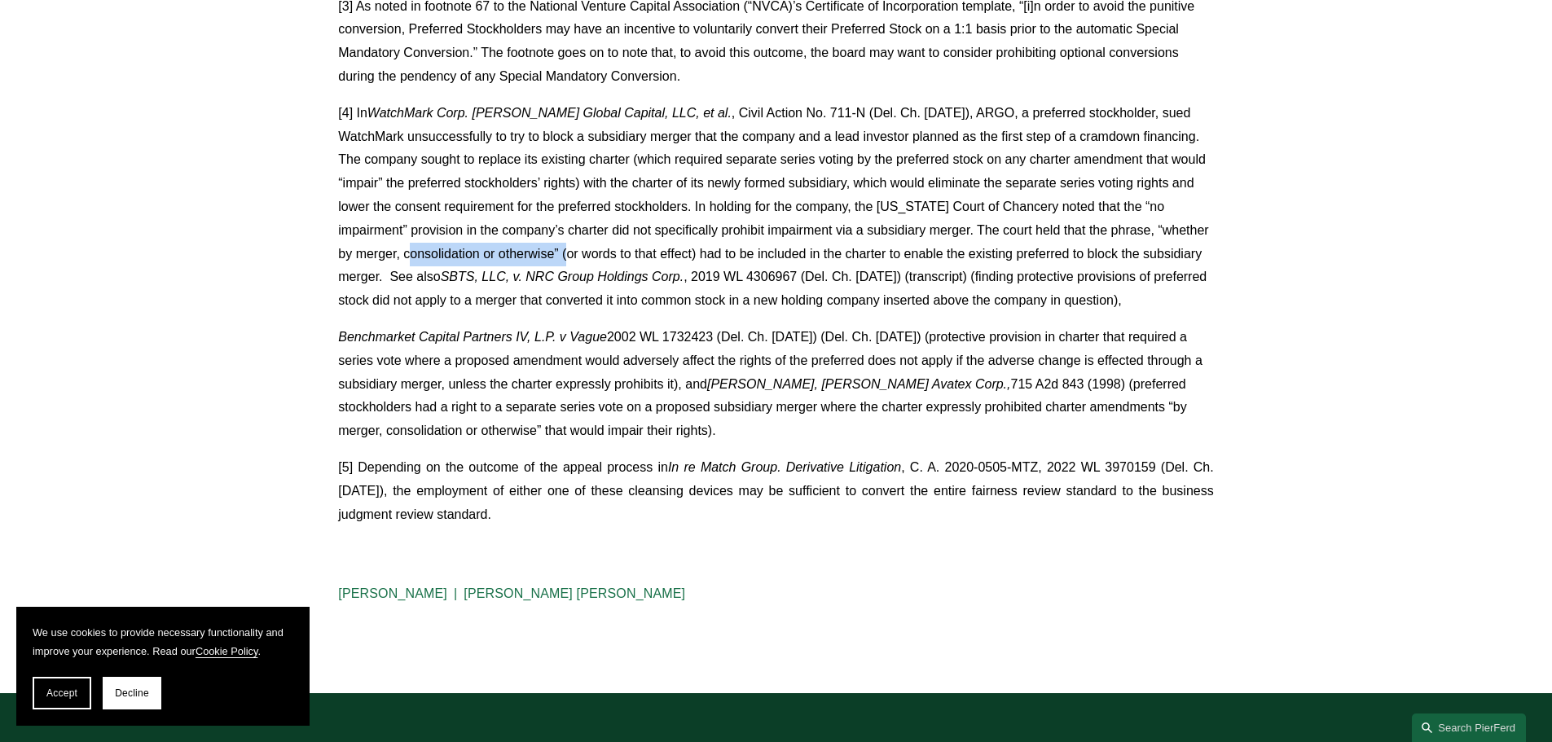
drag, startPoint x: 386, startPoint y: 252, endPoint x: 539, endPoint y: 256, distance: 153.2
click at [539, 256] on p "[4] In WatchMark Corp. [PERSON_NAME] Global Capital, LLC, et al. SBTS, LLC, v. …" at bounding box center [775, 207] width 875 height 211
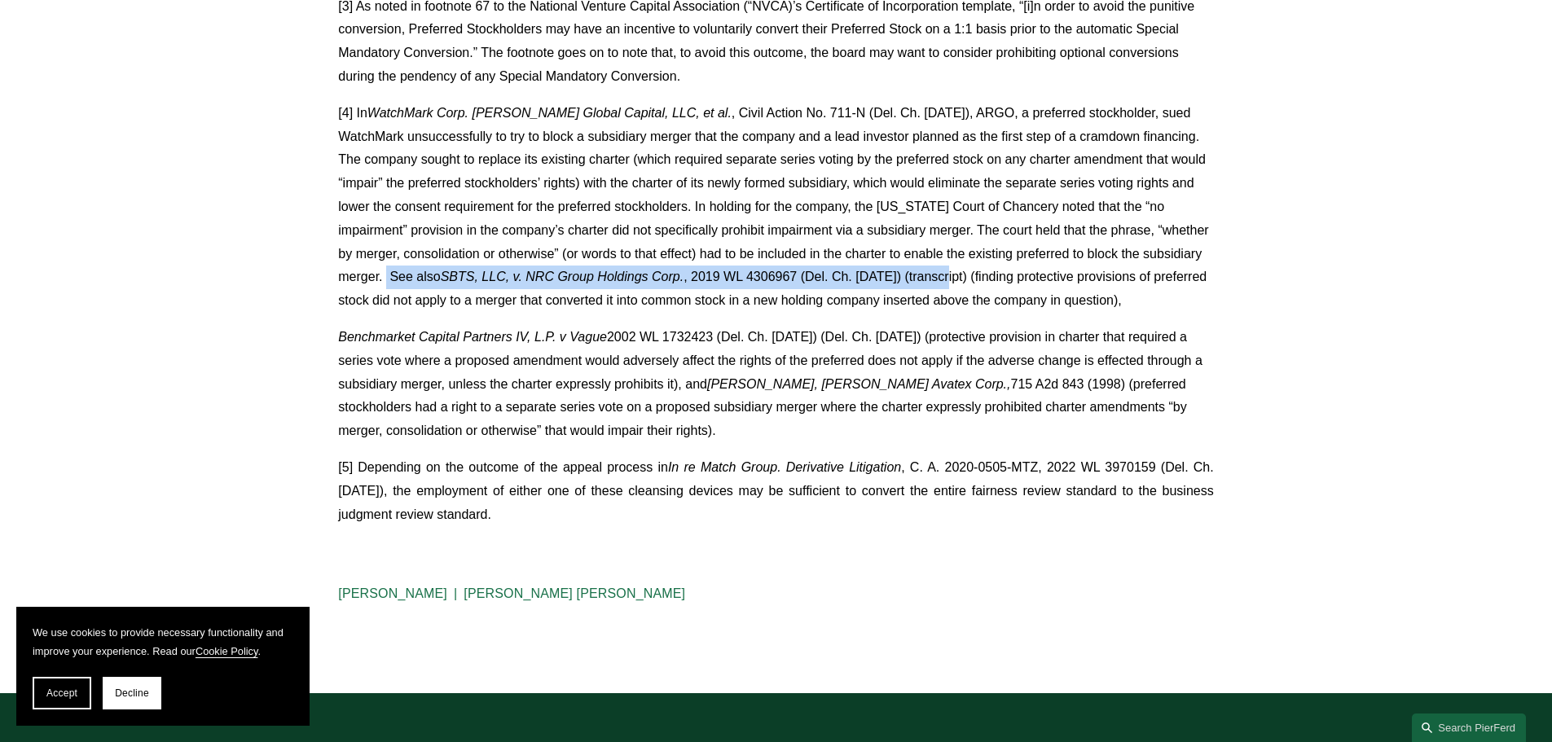
drag, startPoint x: 359, startPoint y: 279, endPoint x: 945, endPoint y: 278, distance: 585.8
click at [955, 275] on p "[4] In WatchMark Corp. [PERSON_NAME] Global Capital, LLC, et al. SBTS, LLC, v. …" at bounding box center [775, 207] width 875 height 211
drag, startPoint x: 417, startPoint y: 300, endPoint x: 1147, endPoint y: 297, distance: 730.1
click at [1147, 297] on p "[4] In WatchMark Corp. [PERSON_NAME] Global Capital, LLC, et al. SBTS, LLC, v. …" at bounding box center [775, 207] width 875 height 211
drag, startPoint x: 1033, startPoint y: 279, endPoint x: 1144, endPoint y: 298, distance: 112.4
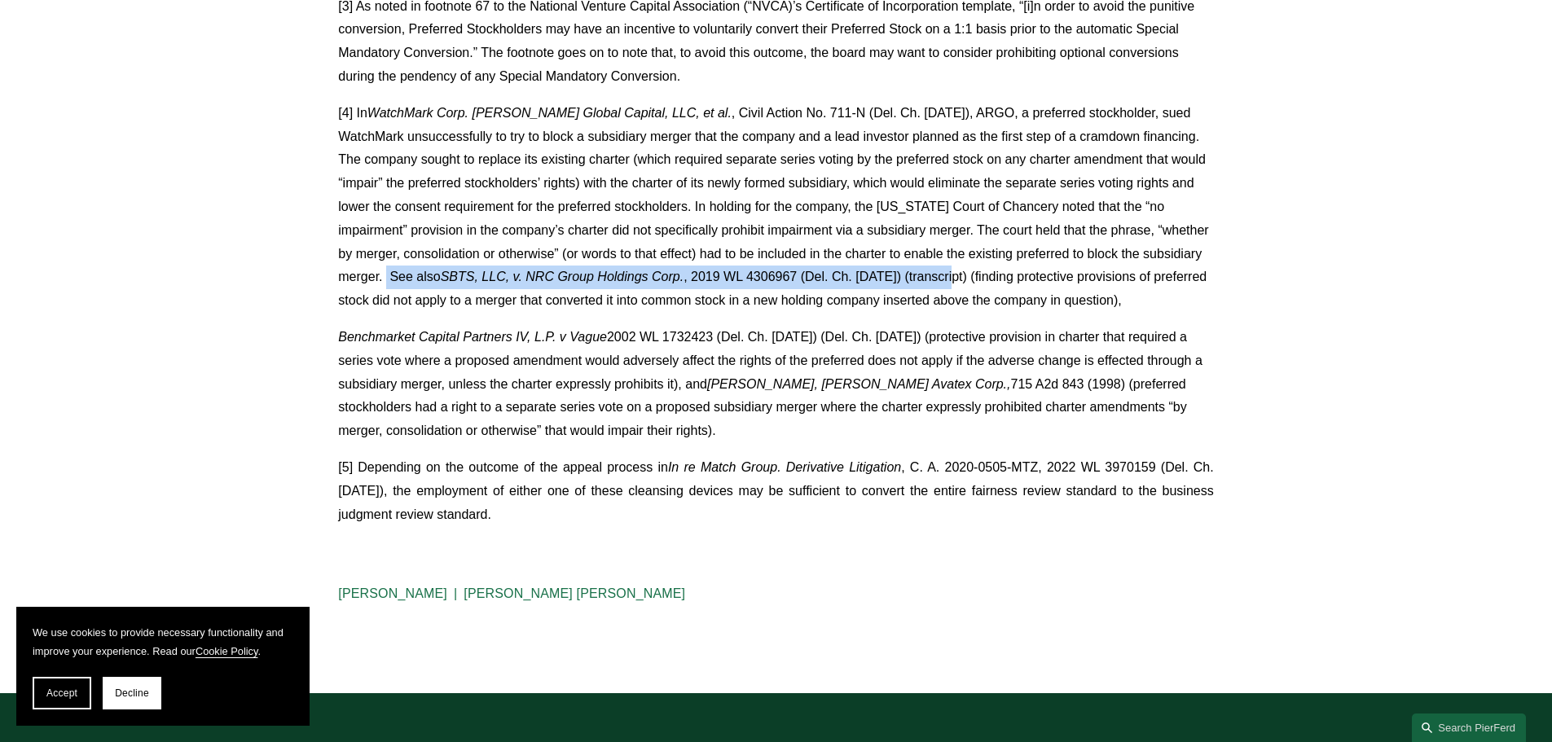
click at [1144, 298] on p "[4] In WatchMark Corp. [PERSON_NAME] Global Capital, LLC, et al. SBTS, LLC, v. …" at bounding box center [775, 207] width 875 height 211
drag, startPoint x: 1151, startPoint y: 304, endPoint x: 1043, endPoint y: 275, distance: 112.1
click at [1043, 275] on p "[4] In WatchMark Corp. [PERSON_NAME] Global Capital, LLC, et al. SBTS, LLC, v. …" at bounding box center [775, 207] width 875 height 211
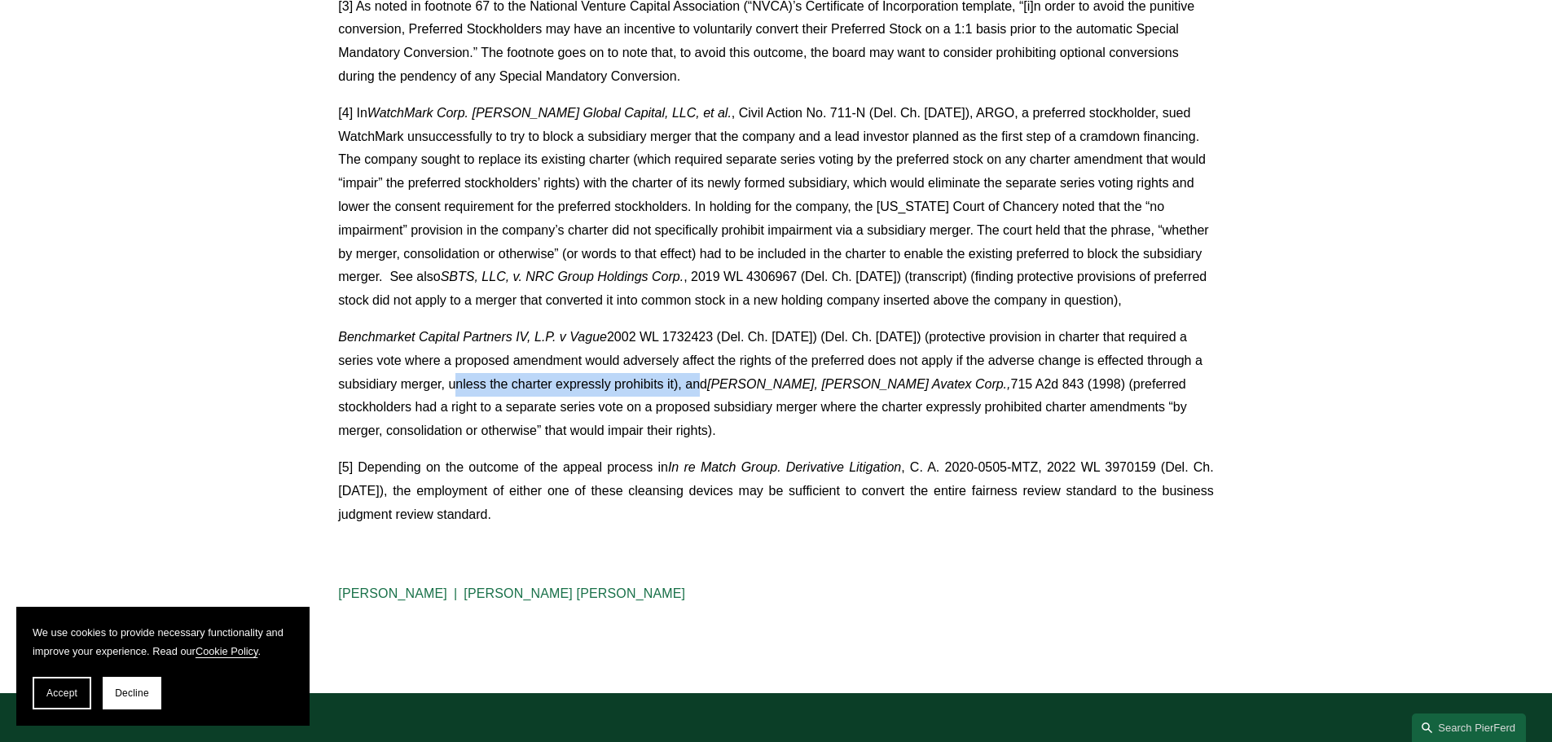
drag, startPoint x: 429, startPoint y: 385, endPoint x: 683, endPoint y: 383, distance: 254.2
click at [683, 383] on p "Benchmarket Capital Partners IV, L.P. v Vague 2002 WL 1732423 (Del. Ch. [DATE])…" at bounding box center [775, 384] width 875 height 117
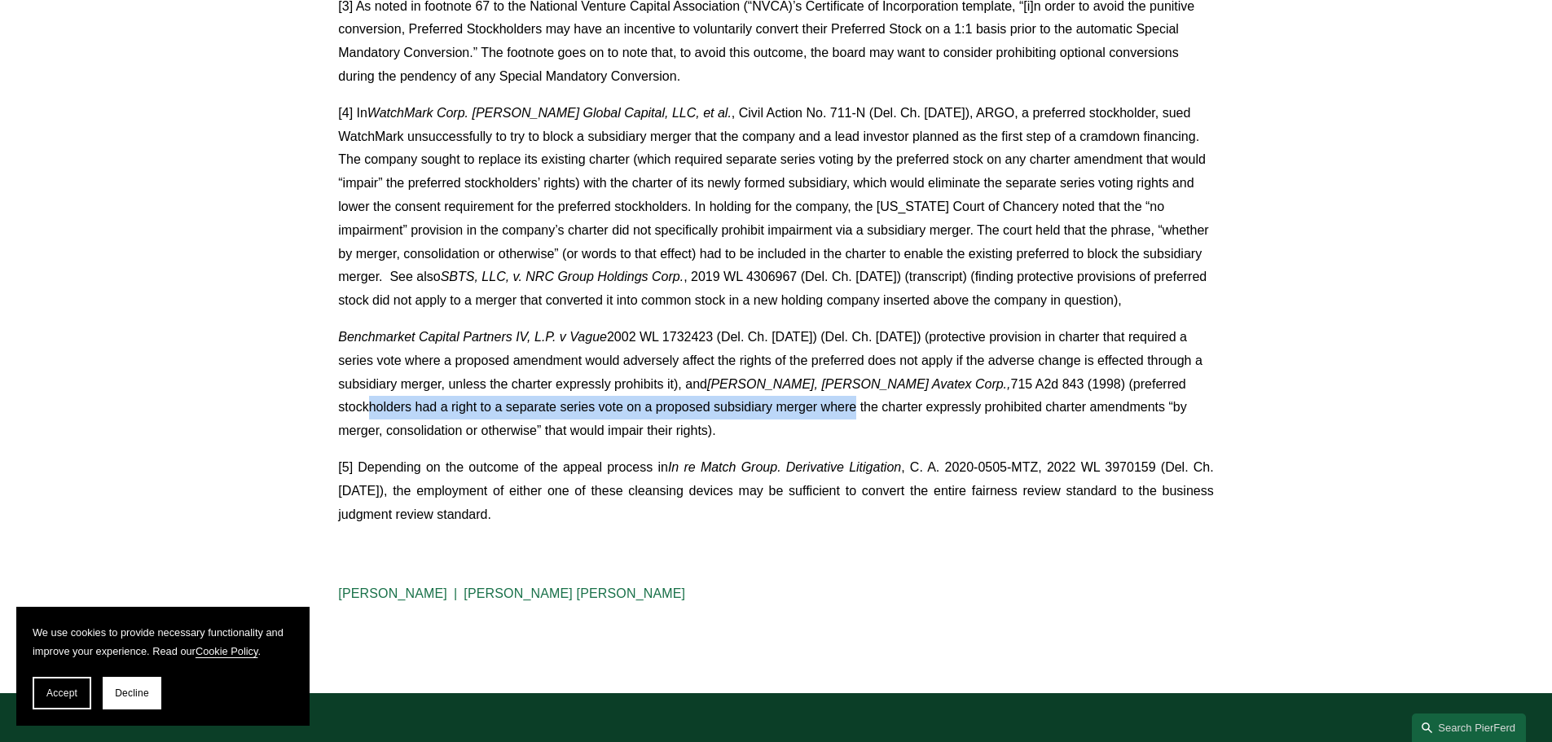
drag, startPoint x: 371, startPoint y: 408, endPoint x: 858, endPoint y: 405, distance: 487.3
click at [858, 405] on p "Benchmarket Capital Partners IV, L.P. v Vague 2002 WL 1732423 (Del. Ch. [DATE])…" at bounding box center [775, 384] width 875 height 117
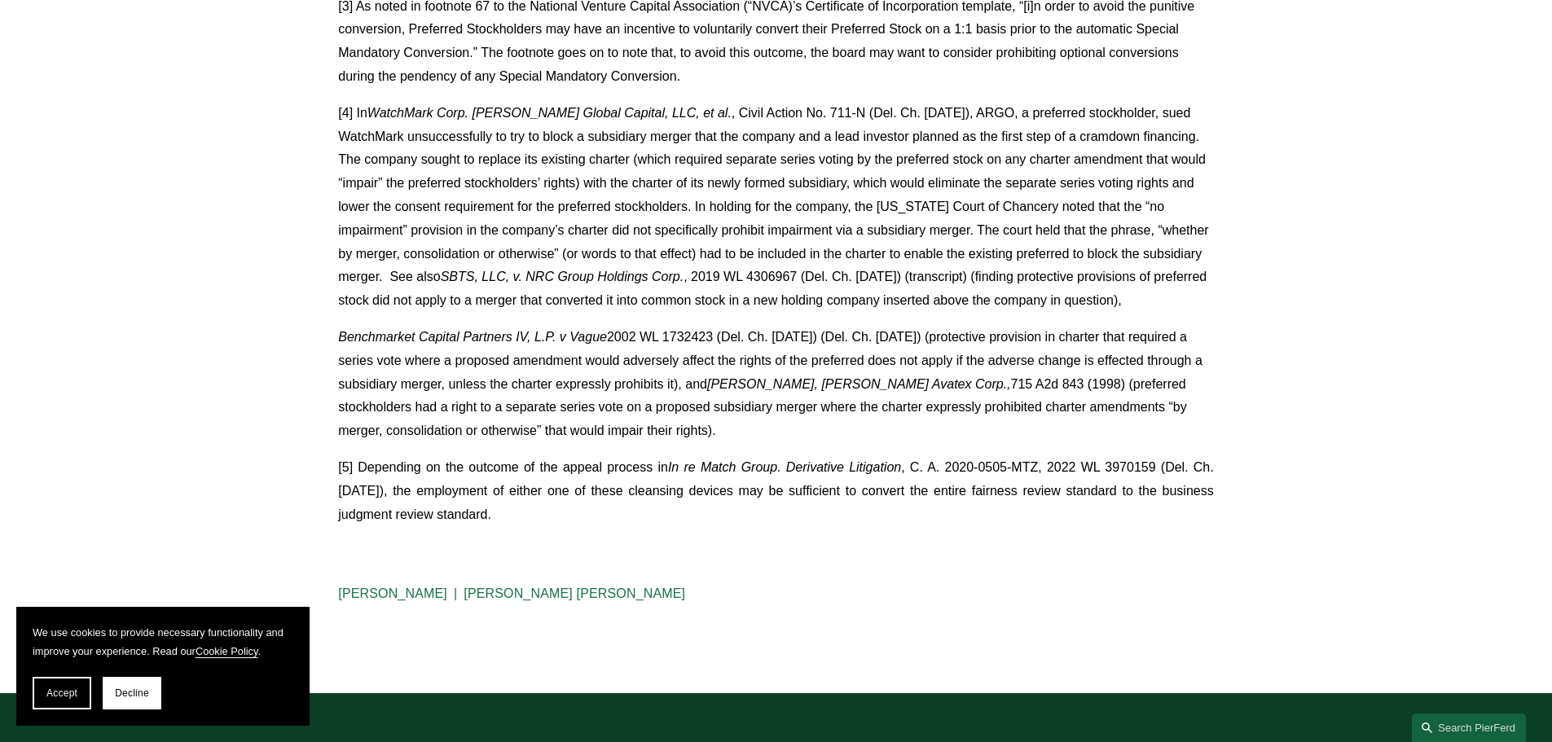
click at [694, 433] on p "Benchmarket Capital Partners IV, L.P. v Vague 2002 WL 1732423 (Del. Ch. [DATE])…" at bounding box center [775, 384] width 875 height 117
drag, startPoint x: 1132, startPoint y: 409, endPoint x: 955, endPoint y: 406, distance: 176.8
click at [955, 406] on p "Benchmarket Capital Partners IV, L.P. v Vague 2002 WL 1732423 (Del. Ch. [DATE])…" at bounding box center [775, 384] width 875 height 117
drag, startPoint x: 588, startPoint y: 433, endPoint x: 694, endPoint y: 435, distance: 106.0
click at [694, 435] on p "Benchmarket Capital Partners IV, L.P. v Vague 2002 WL 1732423 (Del. Ch. [DATE])…" at bounding box center [775, 384] width 875 height 117
